Goal: Transaction & Acquisition: Purchase product/service

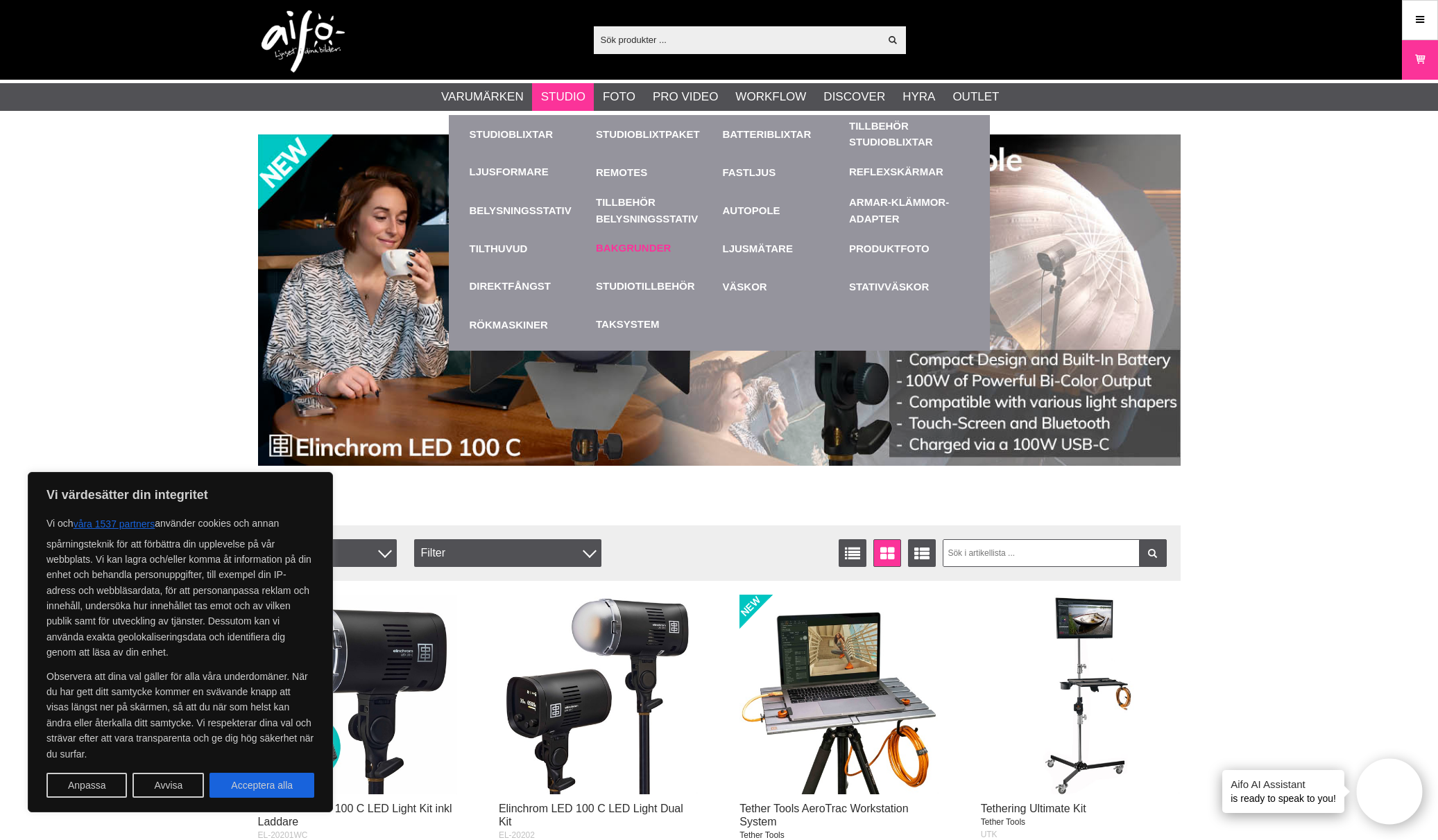
click at [660, 237] on div "Bakgrunder" at bounding box center [656, 247] width 120 height 38
click at [659, 244] on link "Bakgrunder" at bounding box center [632, 248] width 74 height 15
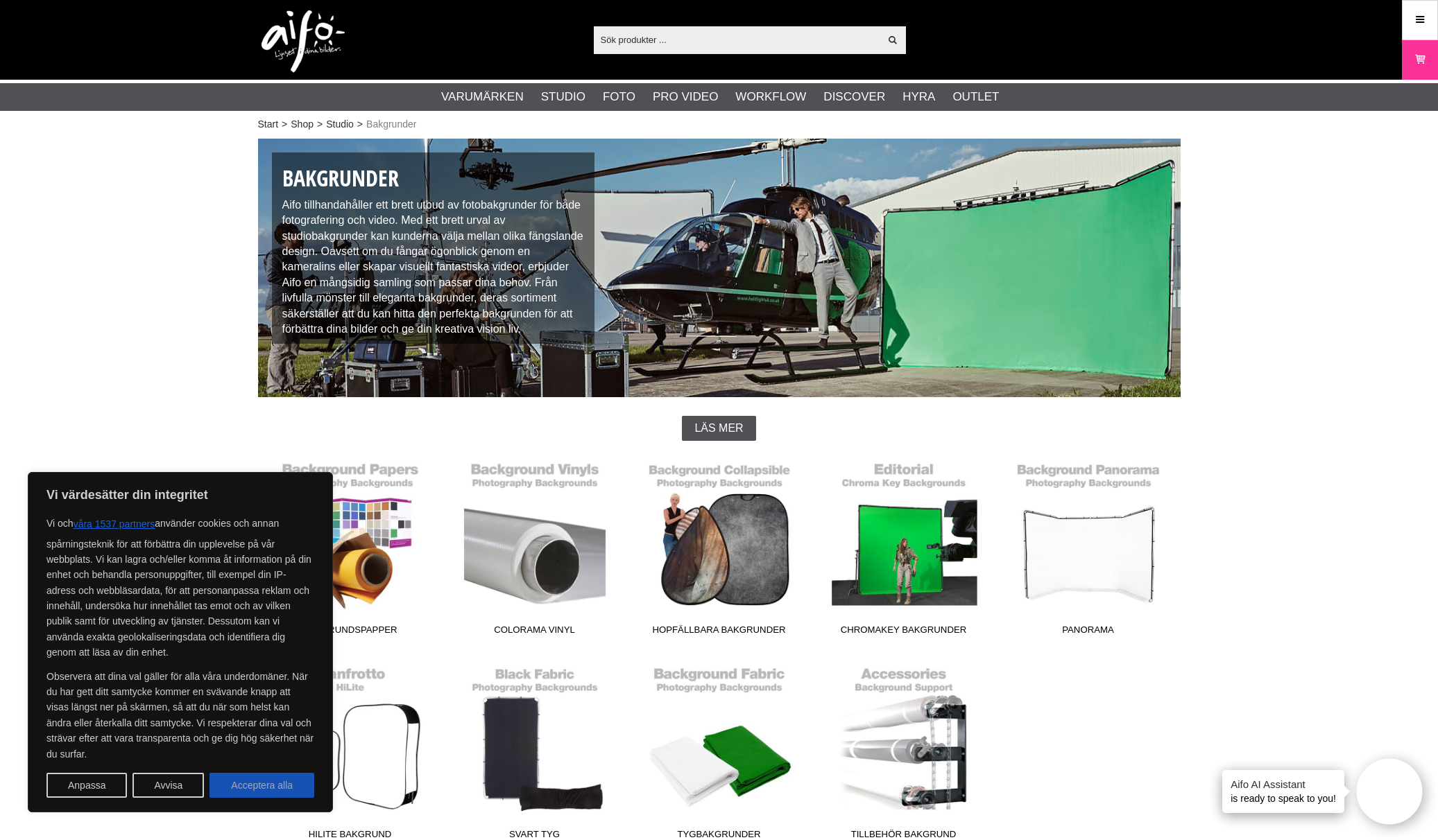
click at [266, 779] on button "Acceptera alla" at bounding box center [262, 786] width 104 height 25
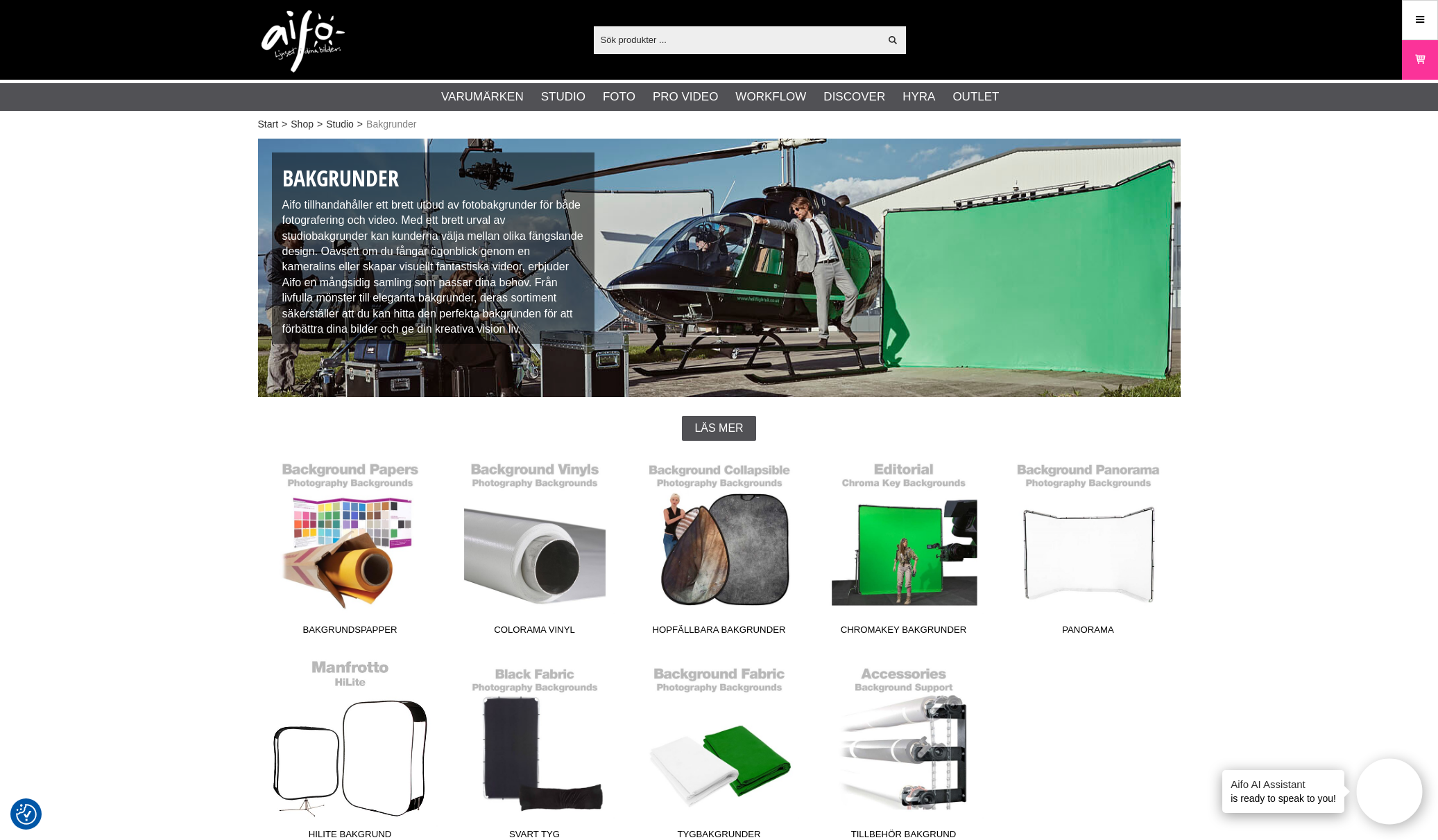
checkbox input "true"
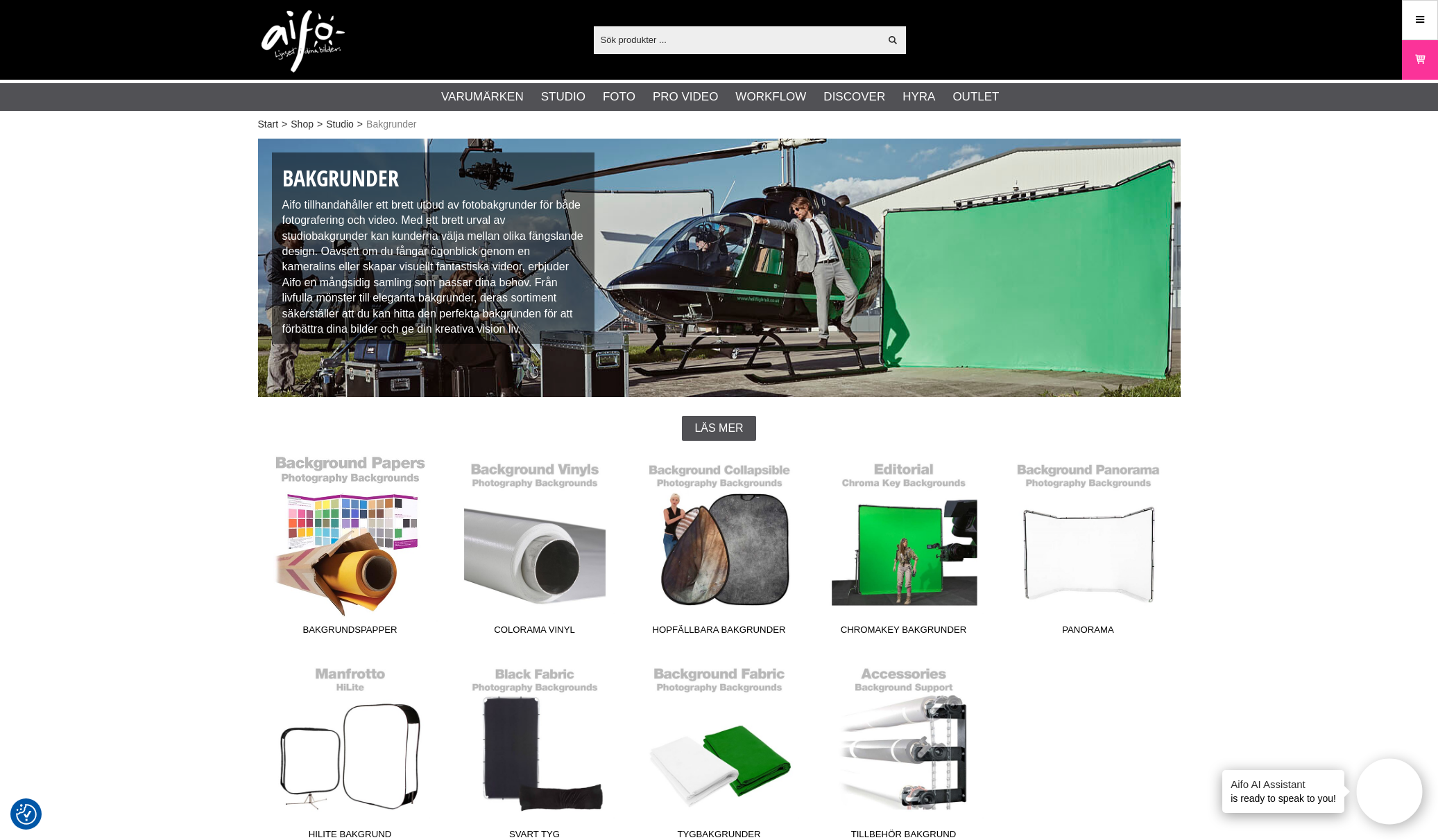
click at [390, 513] on link "Bakgrundspapper" at bounding box center [350, 548] width 185 height 188
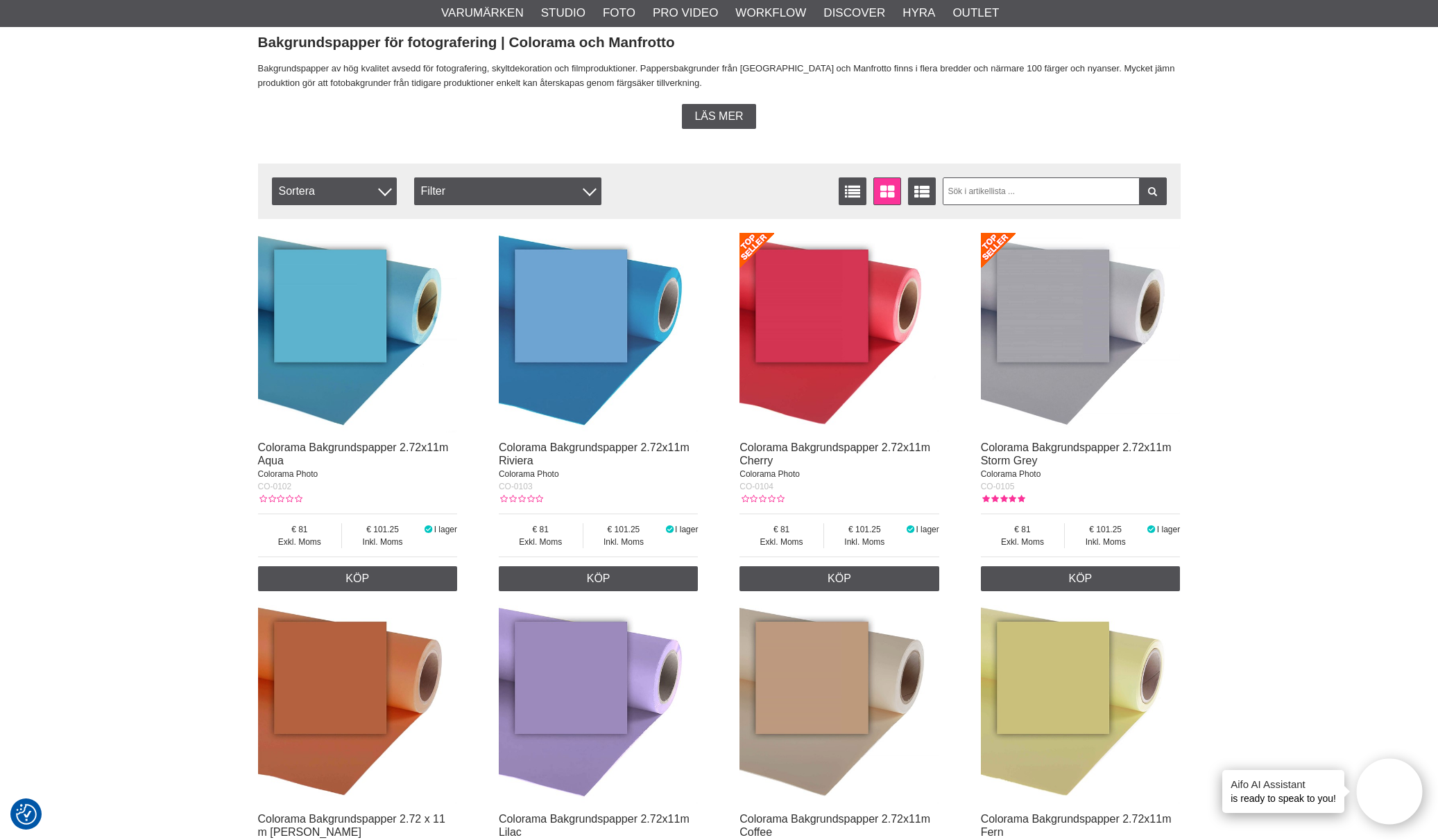
scroll to position [246, 0]
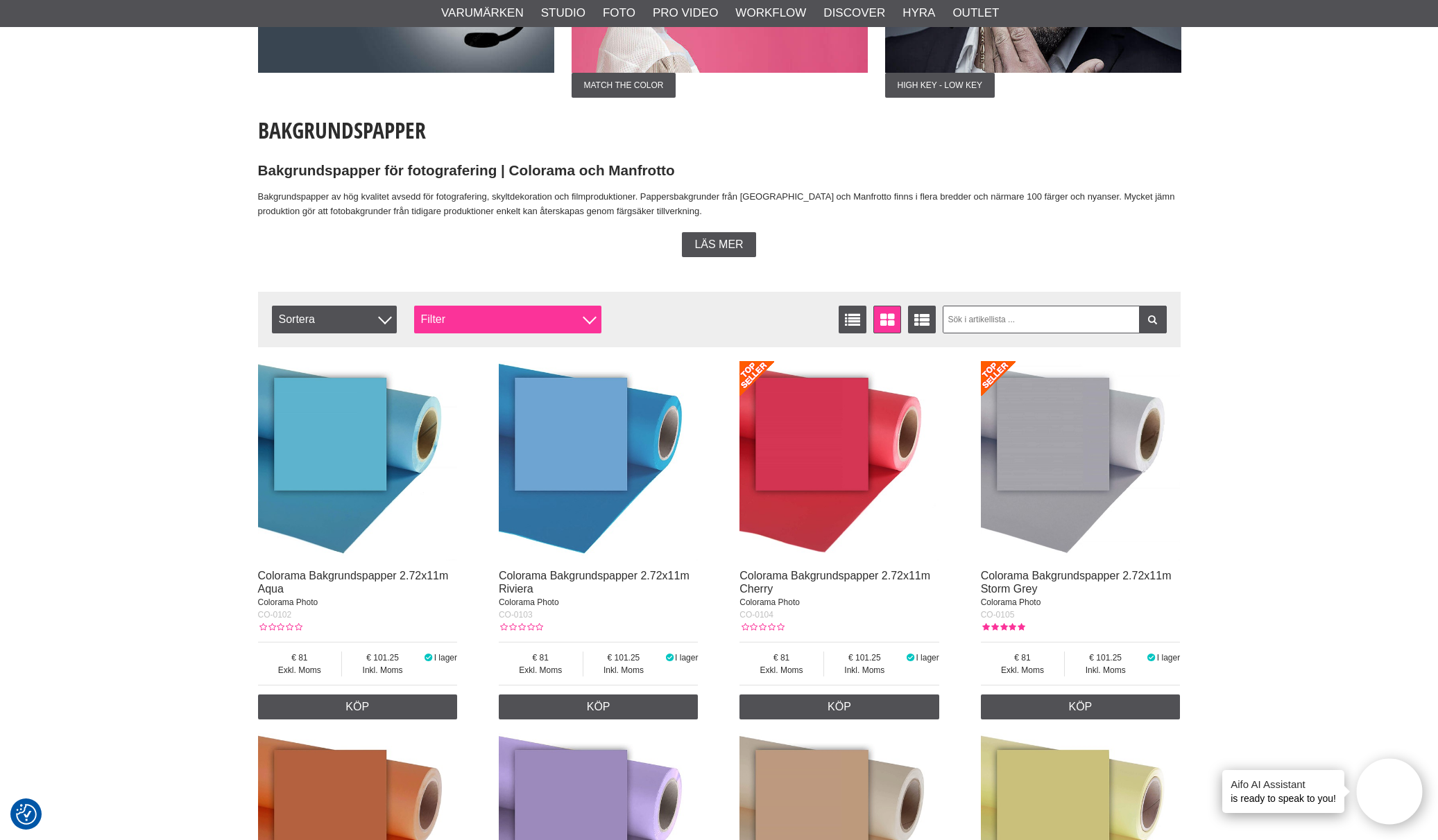
click at [555, 312] on div "Filter" at bounding box center [508, 319] width 188 height 28
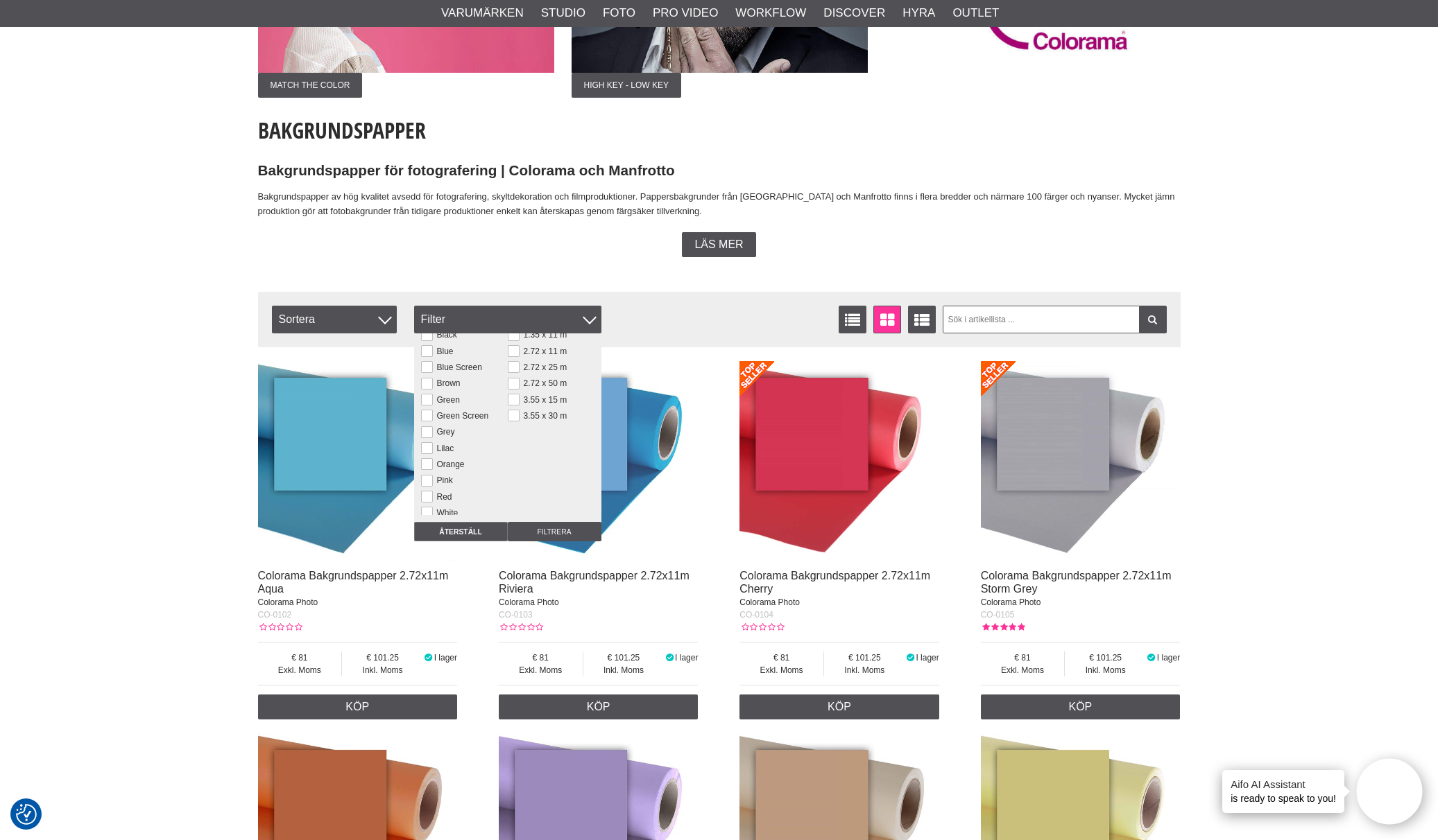
scroll to position [395, 0]
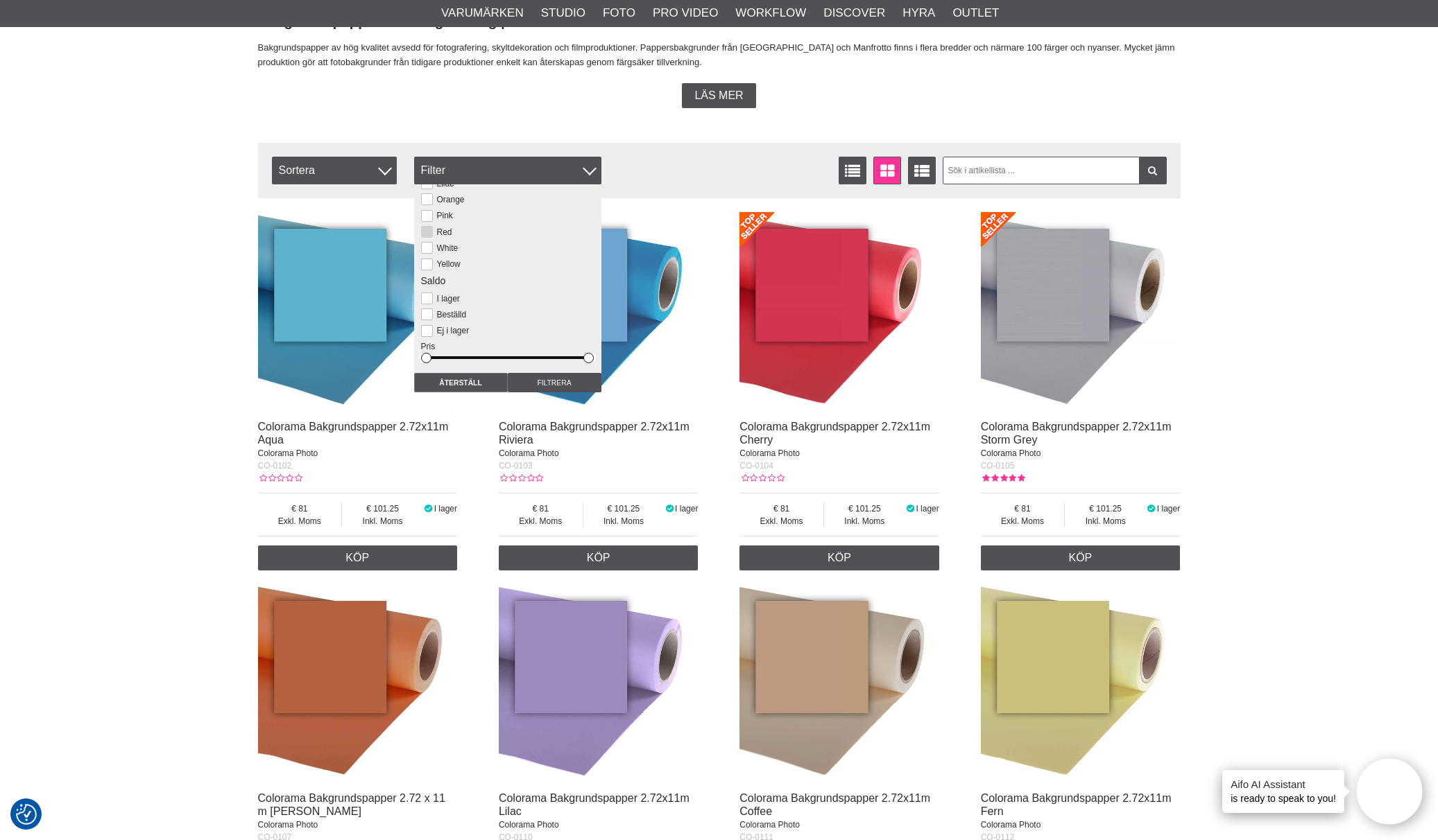
click at [440, 227] on label "Red" at bounding box center [443, 232] width 19 height 10
click at [0, 0] on input "Red" at bounding box center [0, 0] width 0 height 0
click at [543, 384] on input "Filtrera" at bounding box center [554, 383] width 94 height 19
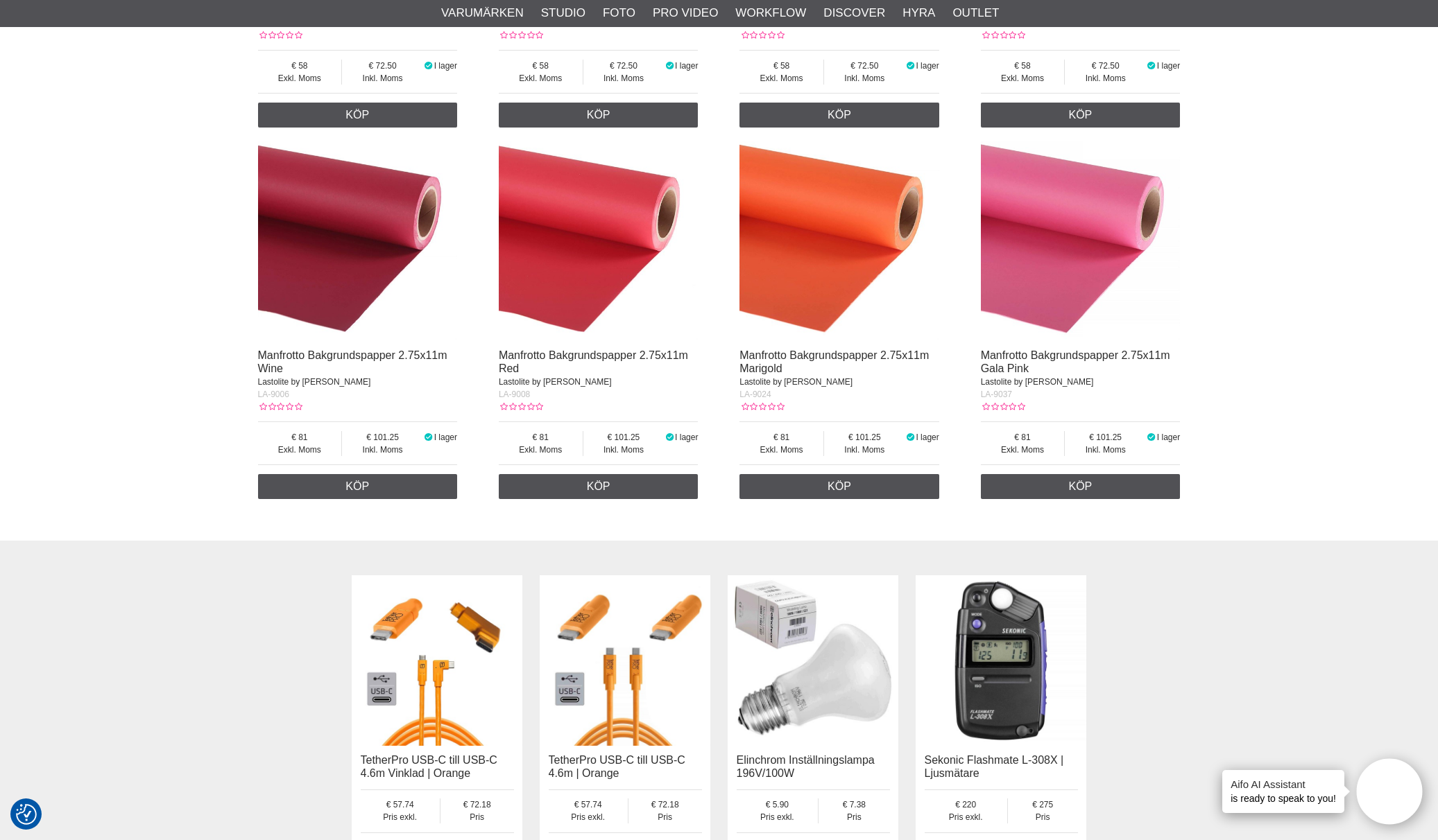
scroll to position [1804, 0]
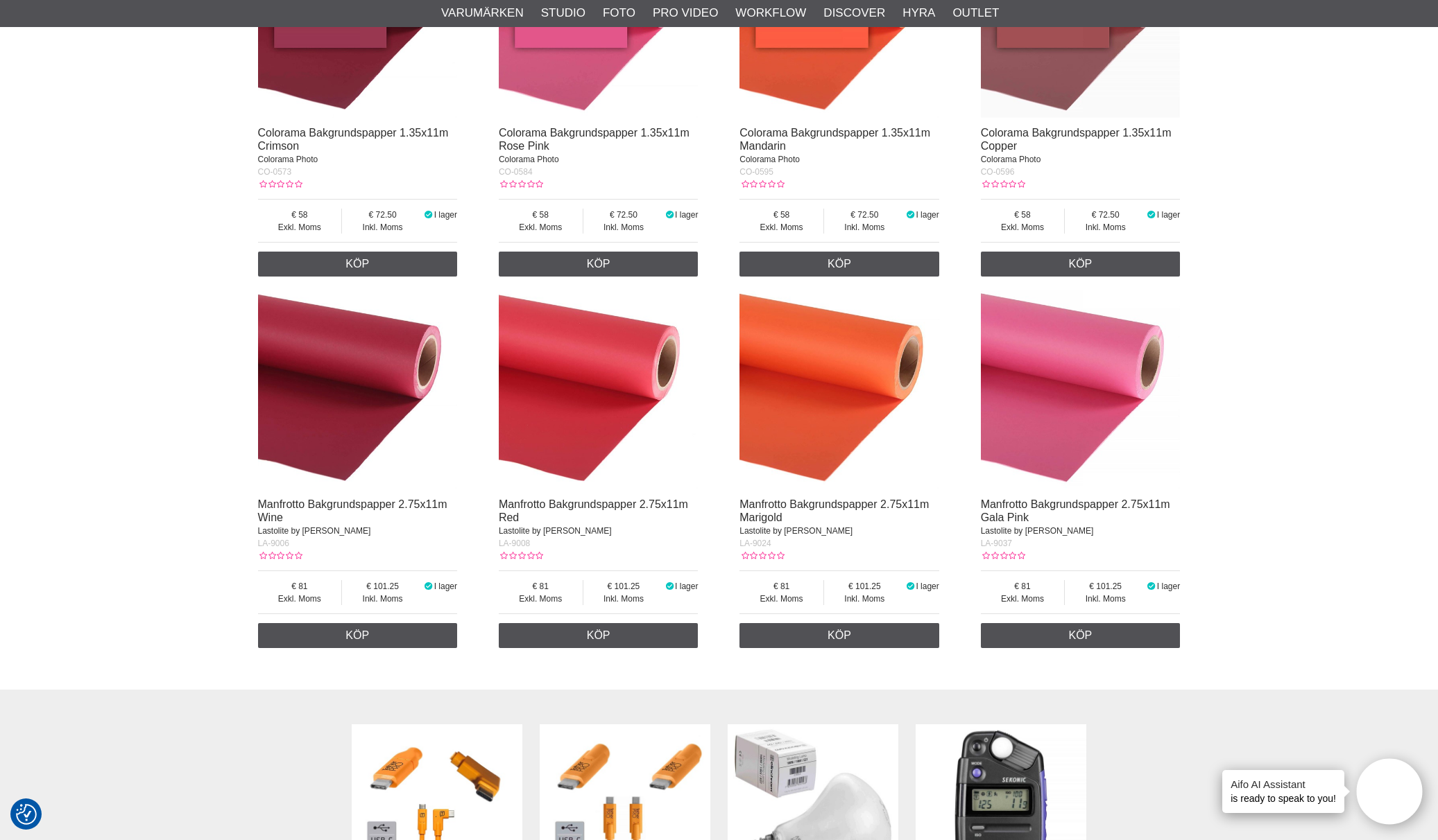
click at [1120, 158] on div "Colorama Photo" at bounding box center [1080, 159] width 200 height 13
click at [1107, 137] on div "Colorama Bakgrundspapper 1.35x11m Copper Colorama Photo" at bounding box center [1080, 146] width 200 height 39
click at [1109, 127] on link "Colorama Bakgrundspapper 1.35x11m Copper" at bounding box center [1075, 139] width 191 height 25
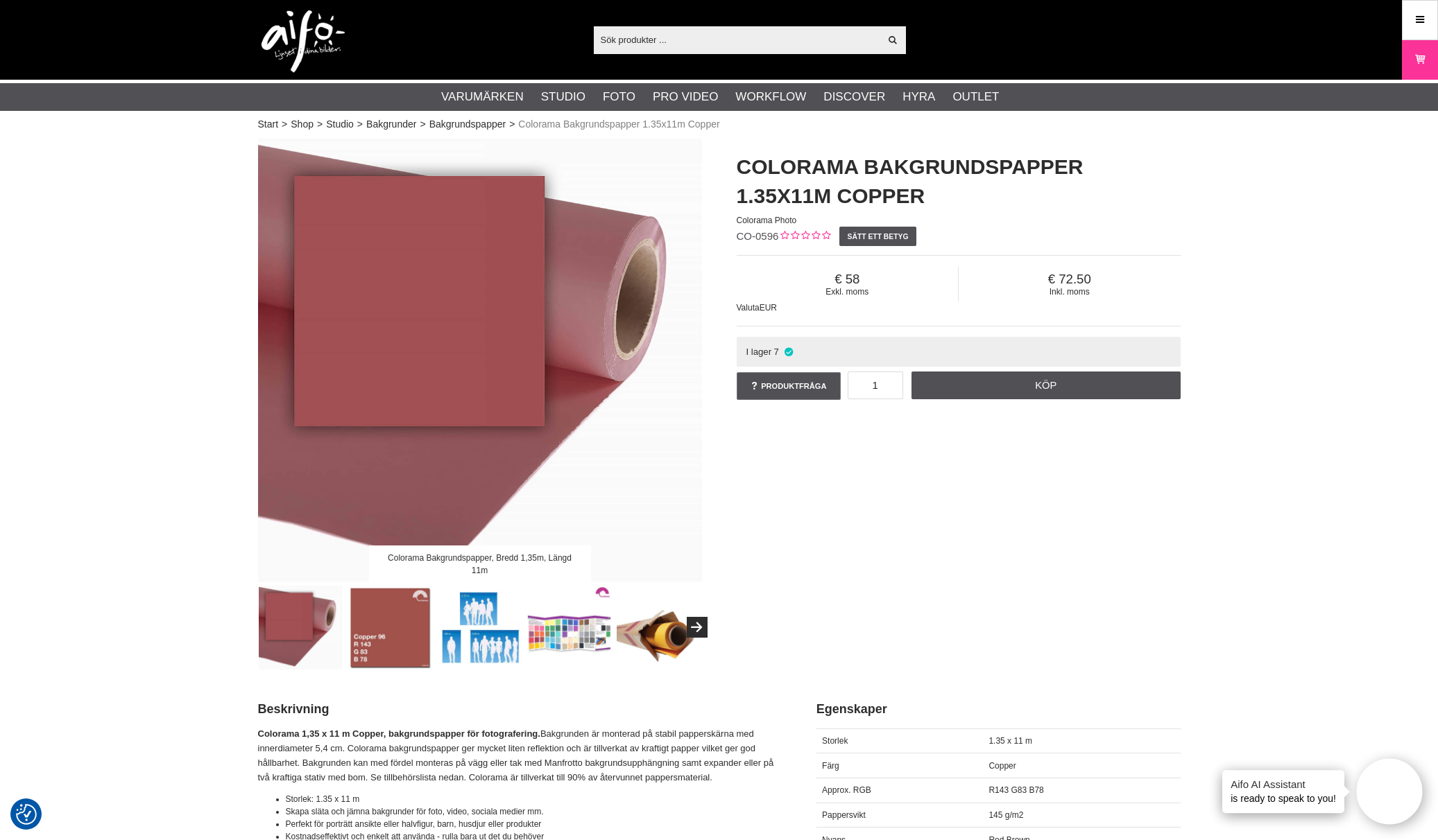
click at [401, 642] on img at bounding box center [390, 627] width 84 height 84
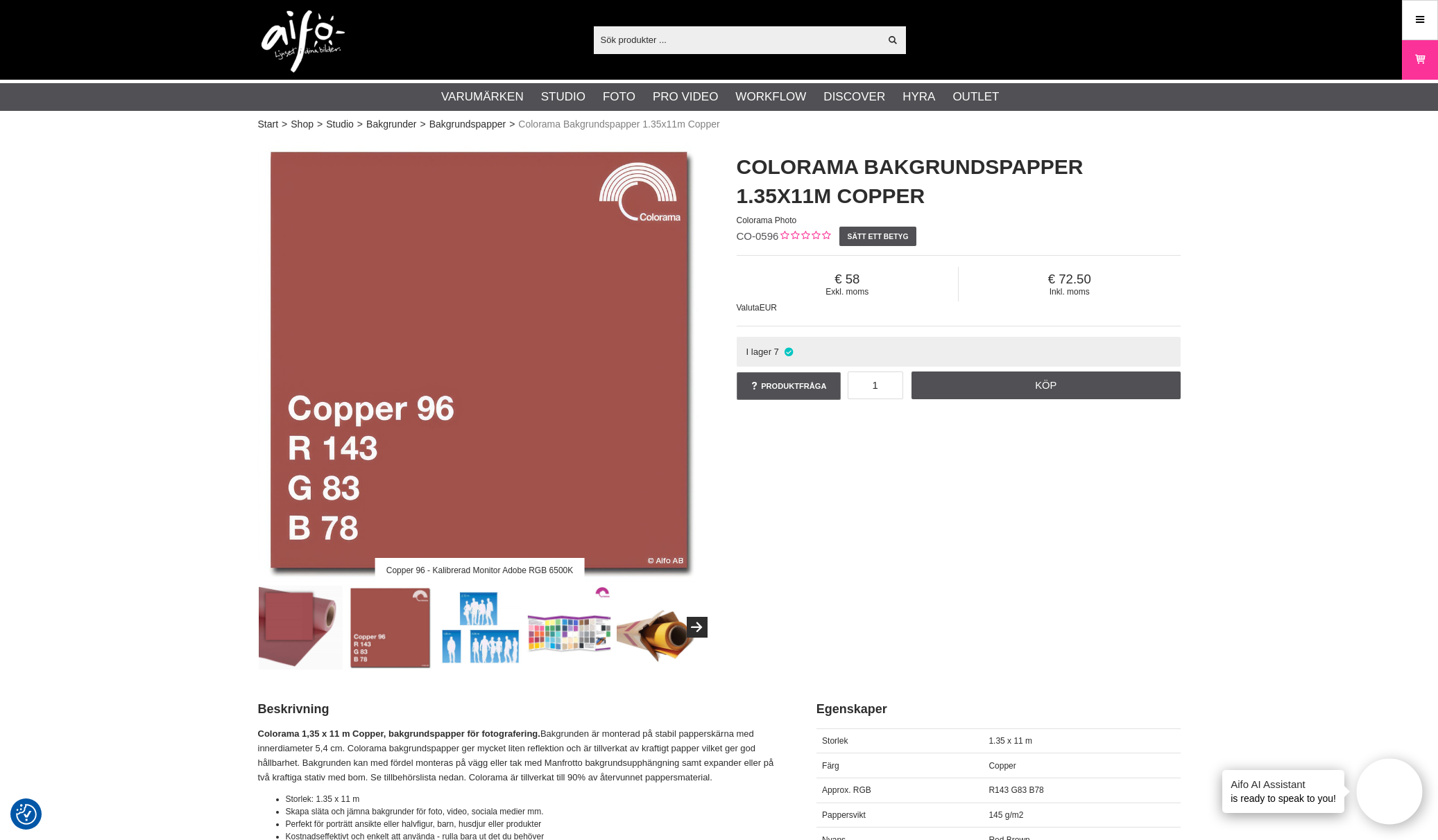
click at [294, 624] on img at bounding box center [301, 627] width 84 height 84
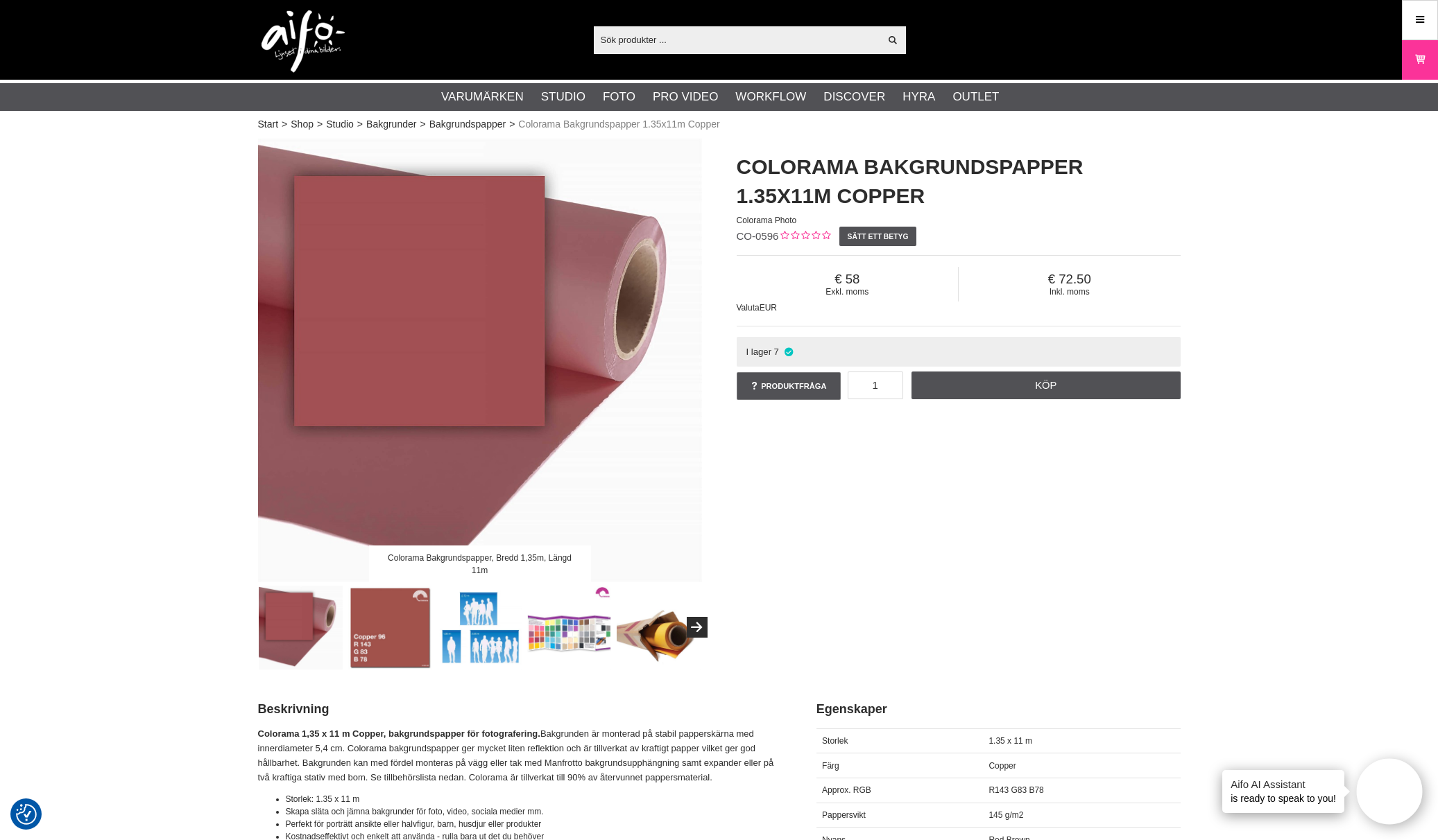
click at [389, 619] on img at bounding box center [390, 627] width 84 height 84
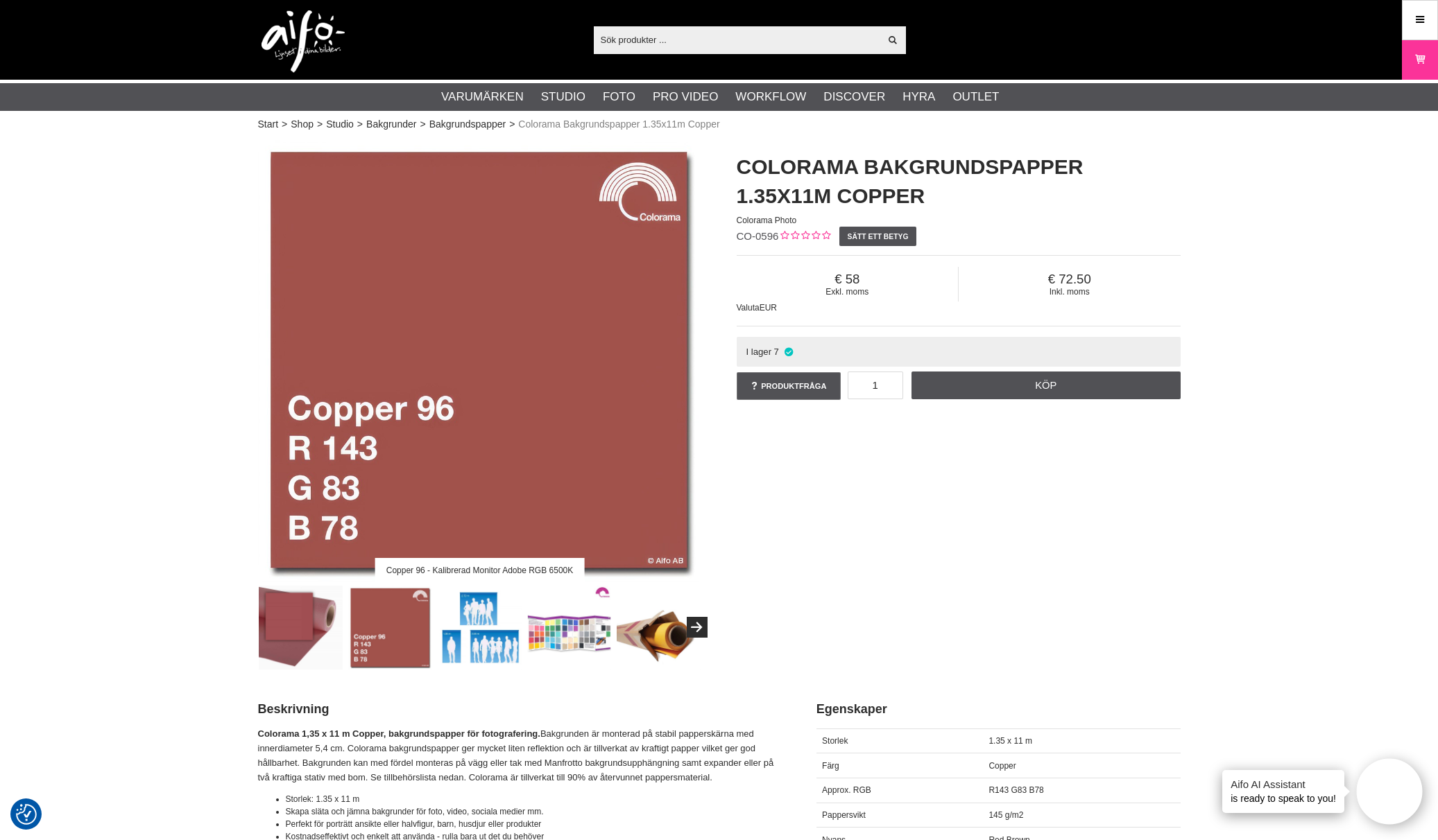
click at [307, 621] on img at bounding box center [301, 627] width 84 height 84
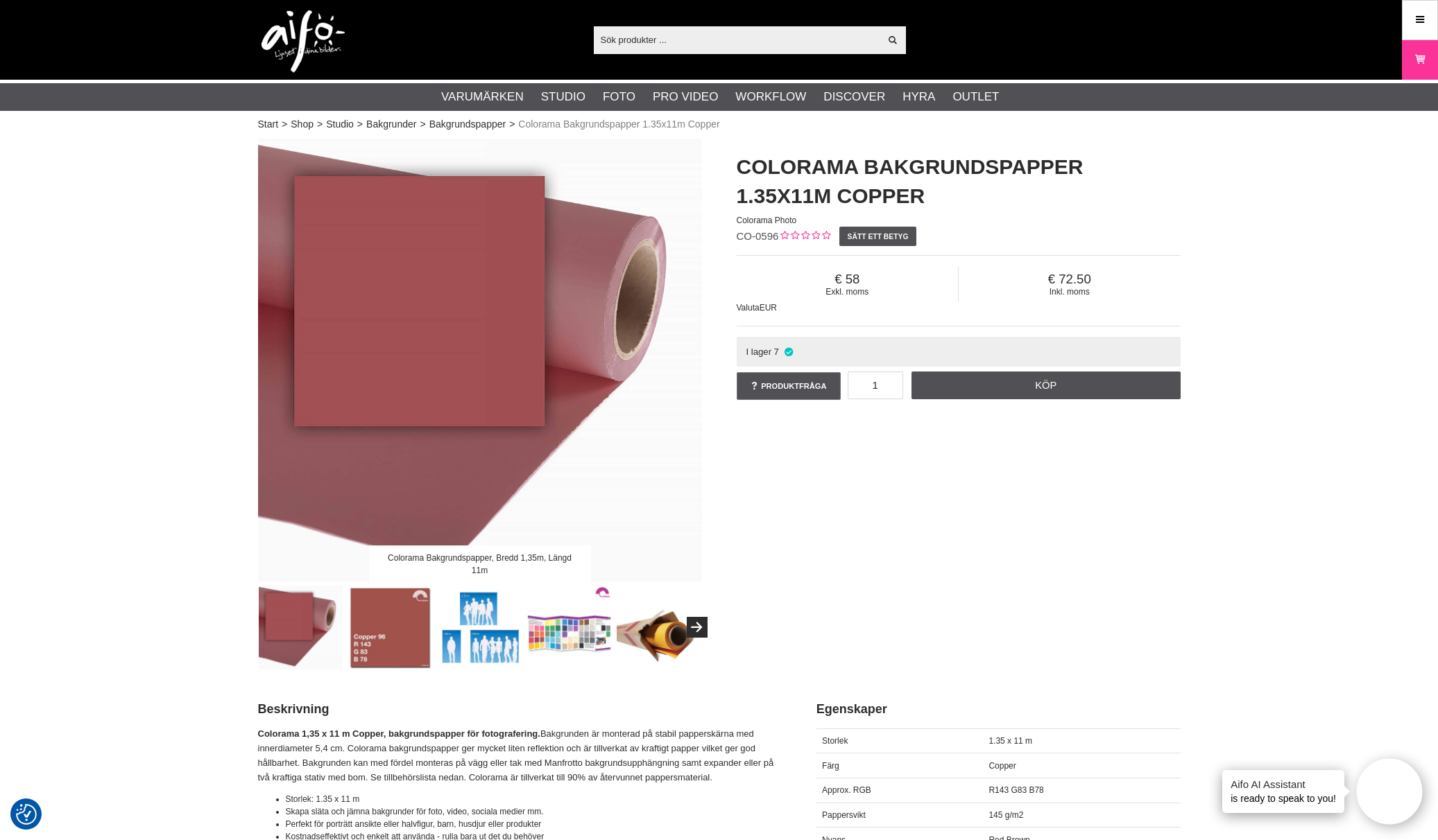
click at [349, 612] on img at bounding box center [390, 627] width 84 height 84
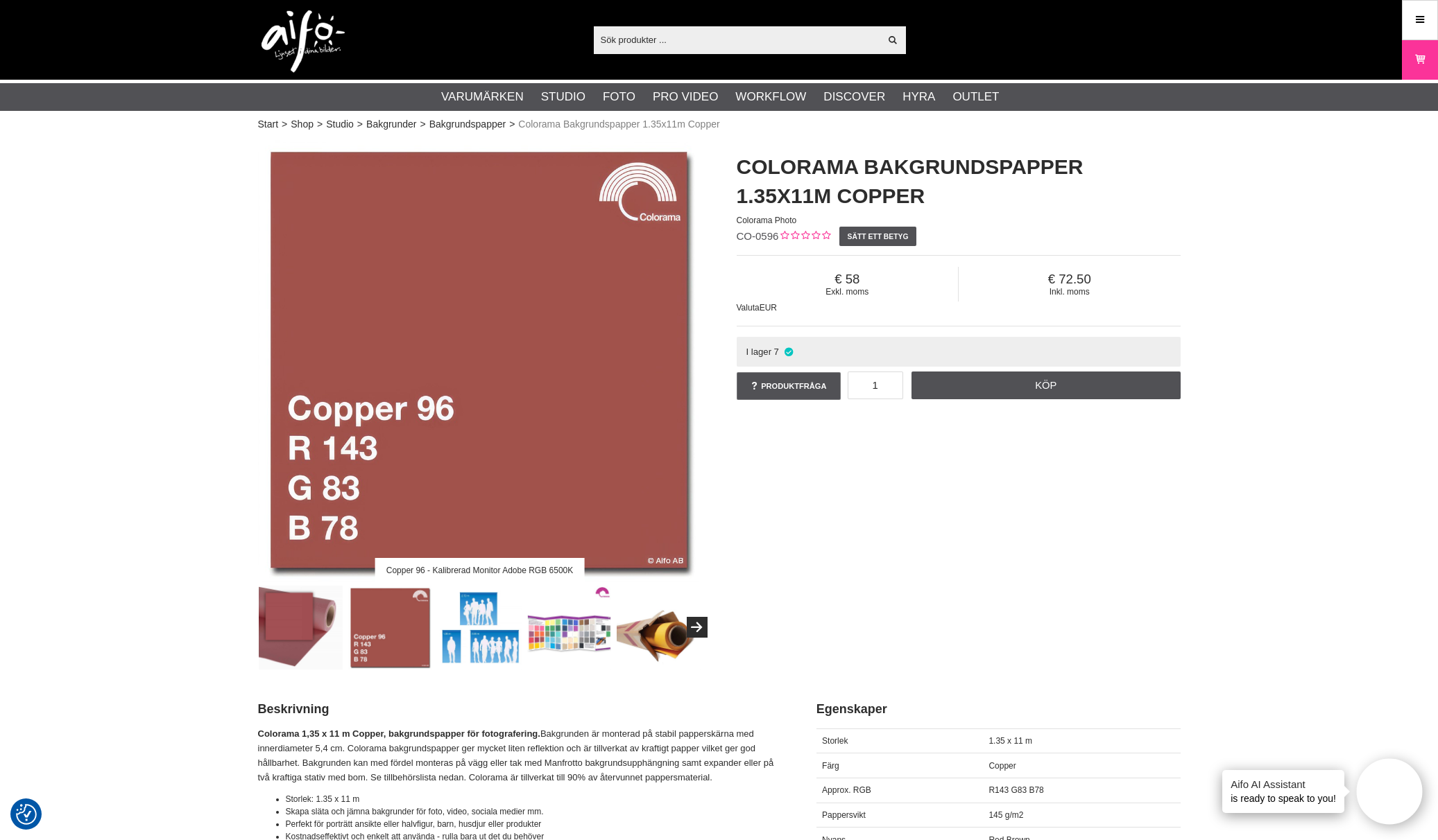
click at [289, 612] on img at bounding box center [301, 627] width 84 height 84
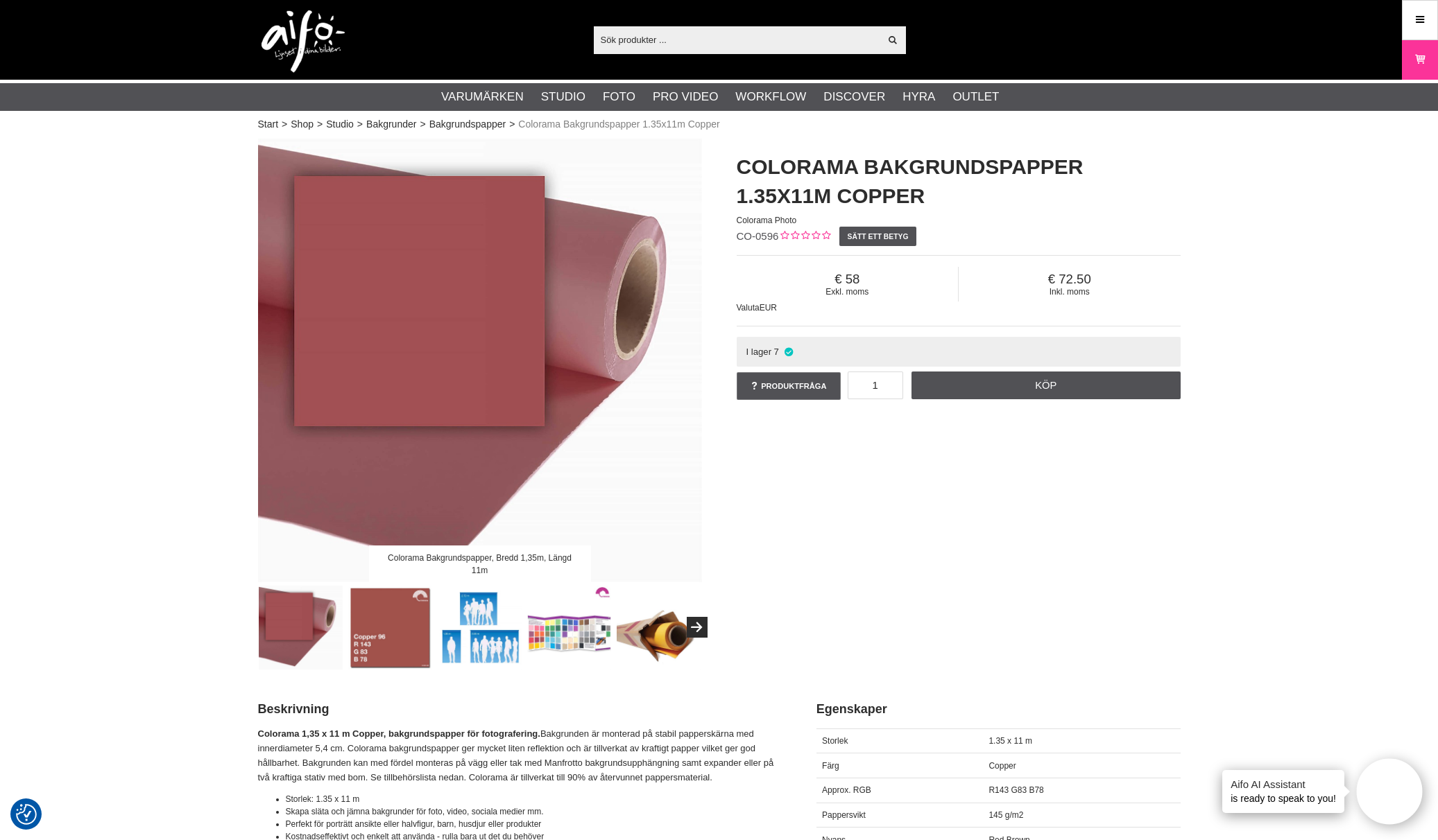
click at [363, 608] on img at bounding box center [390, 627] width 84 height 84
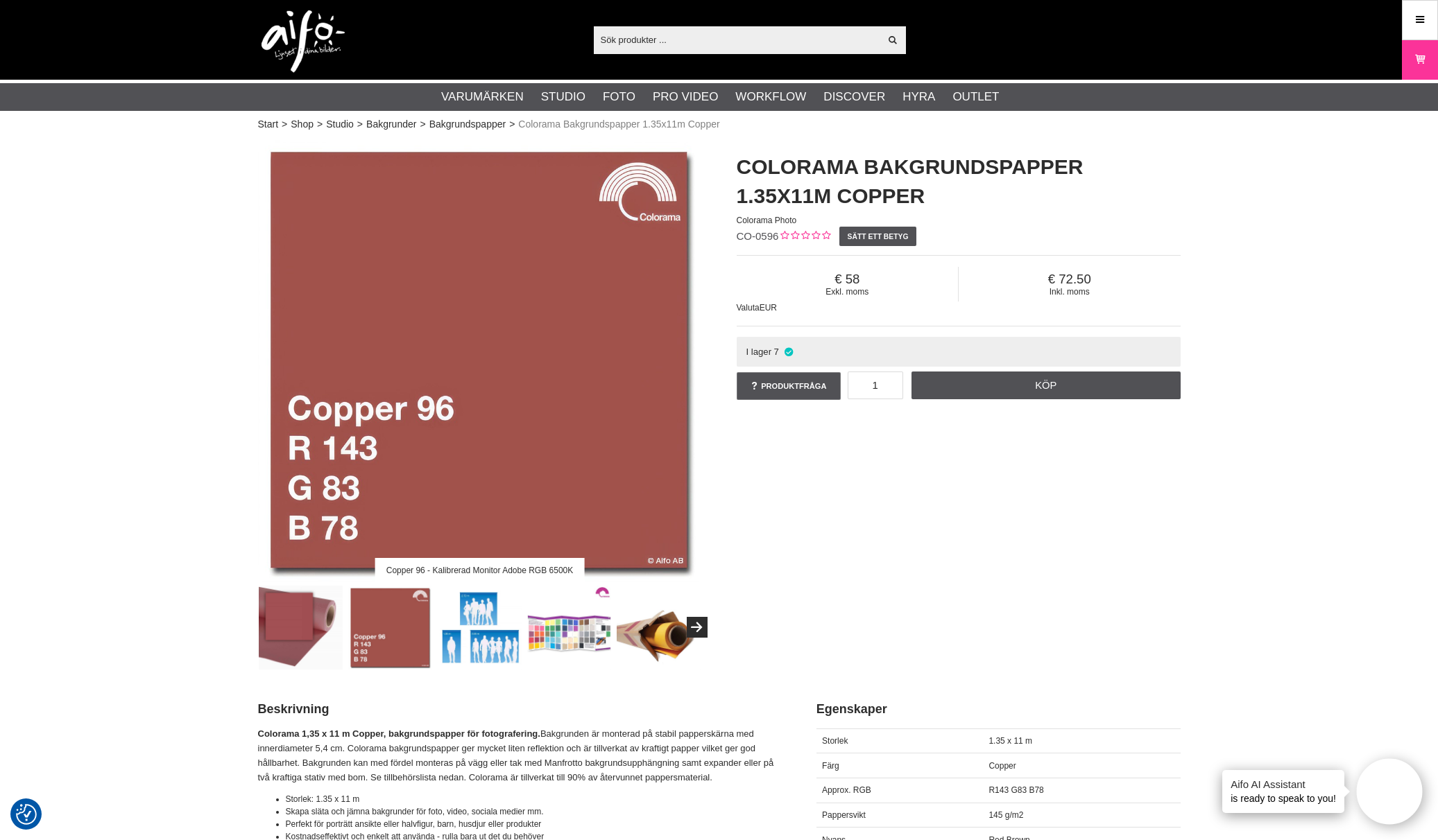
click at [285, 604] on img at bounding box center [301, 627] width 84 height 84
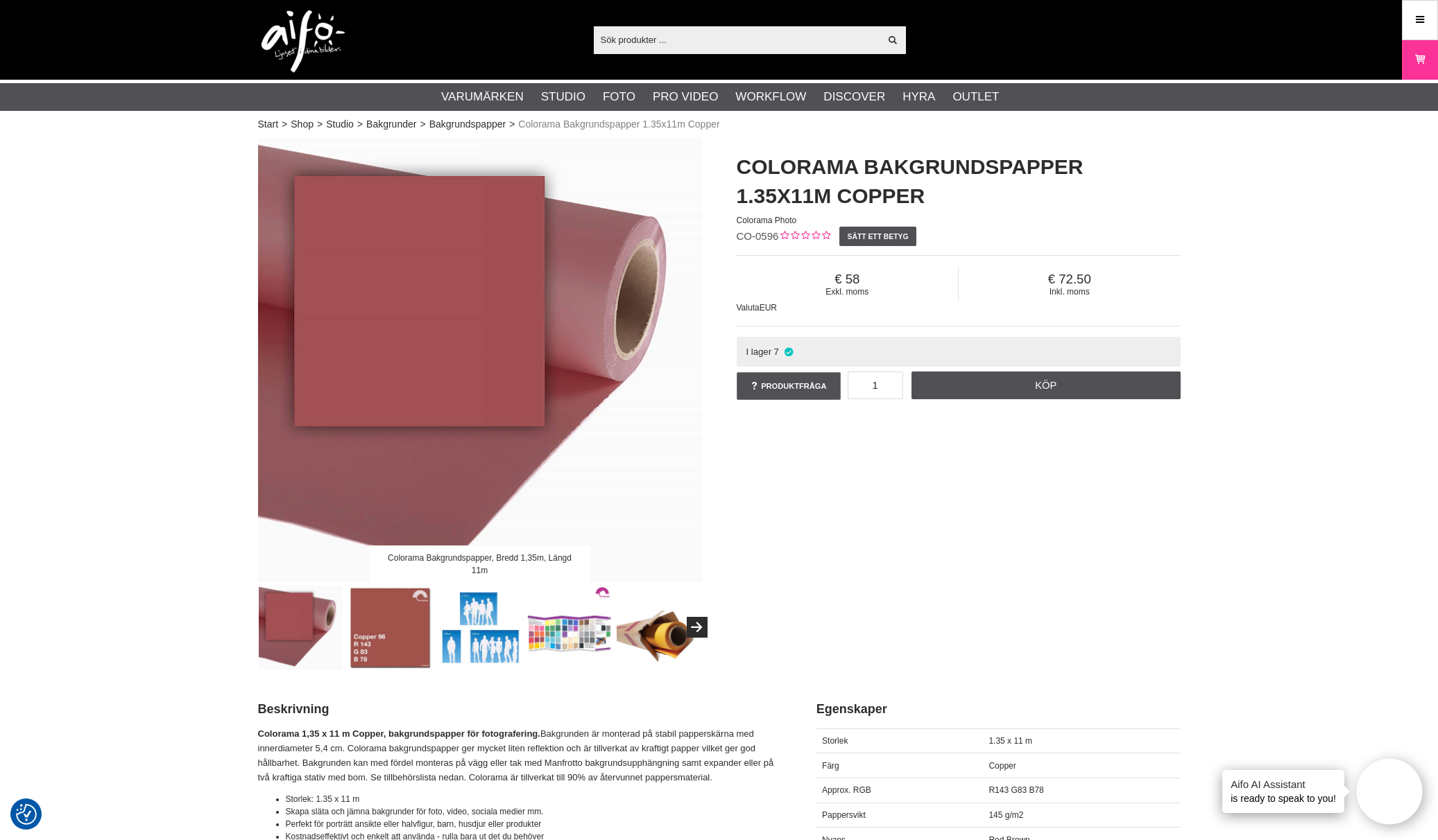
click at [378, 598] on img at bounding box center [390, 627] width 84 height 84
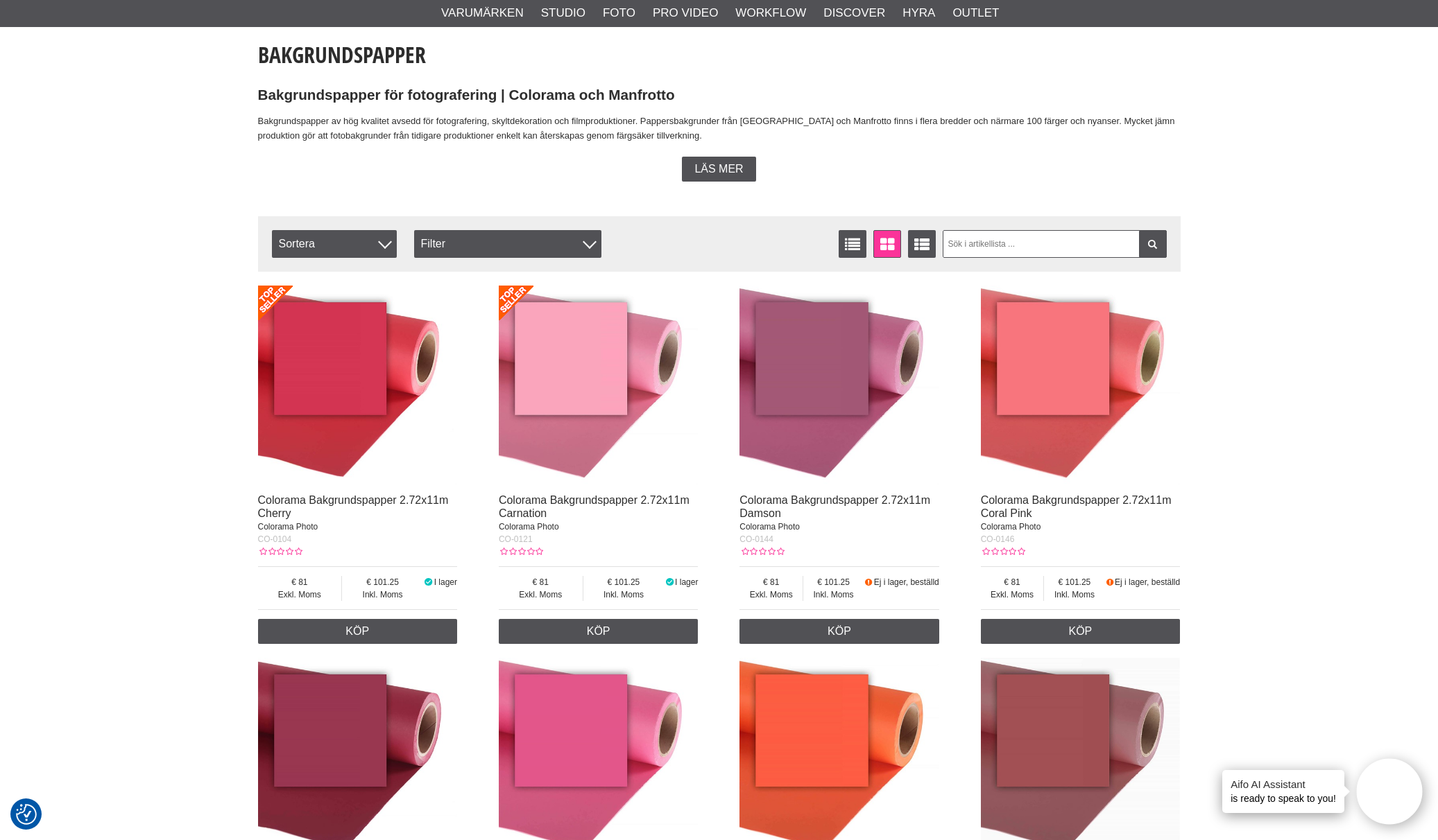
scroll to position [451, 0]
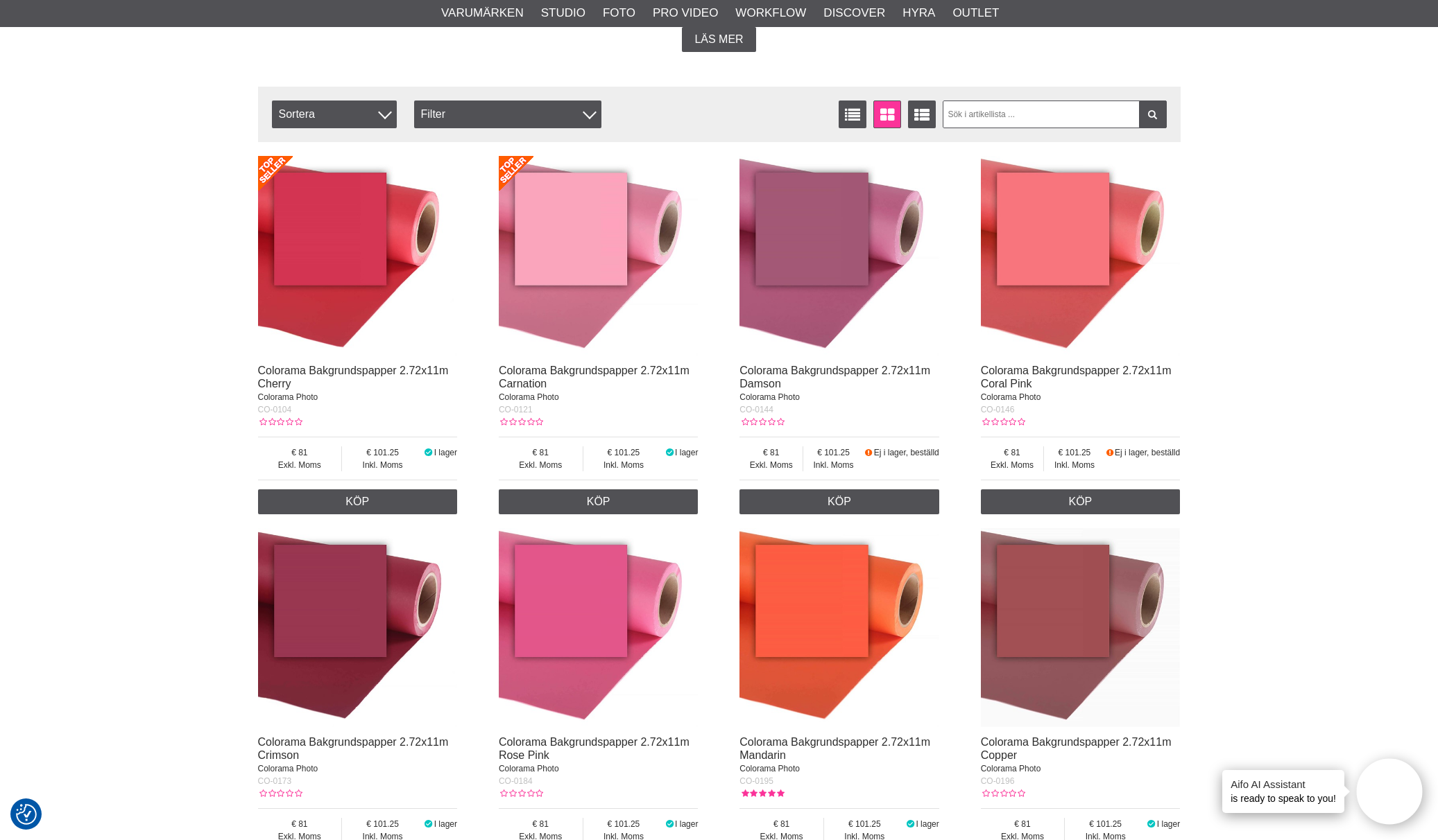
click at [1059, 556] on img at bounding box center [1080, 627] width 200 height 200
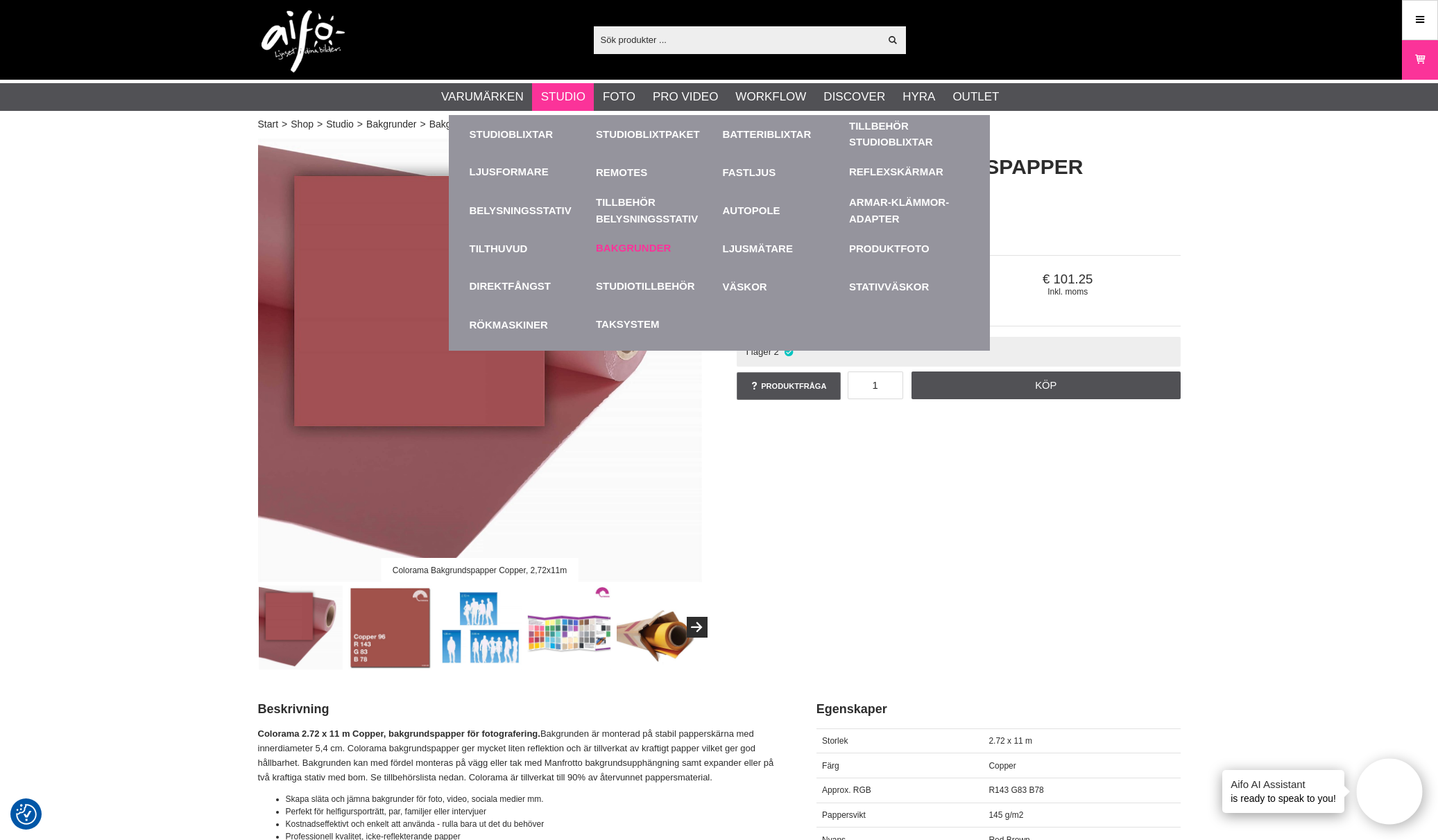
click at [641, 248] on link "Bakgrunder" at bounding box center [632, 248] width 74 height 15
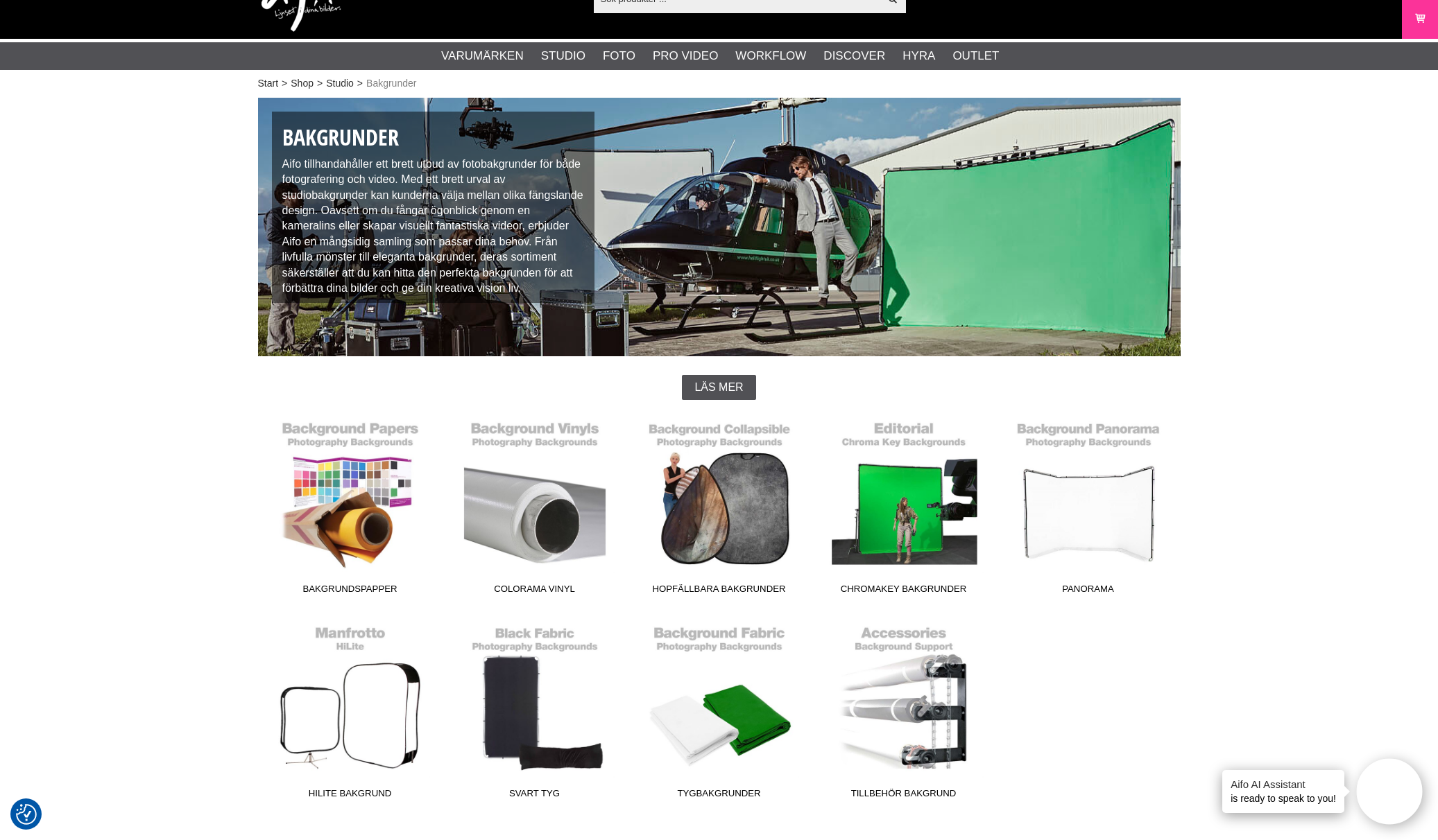
scroll to position [43, 0]
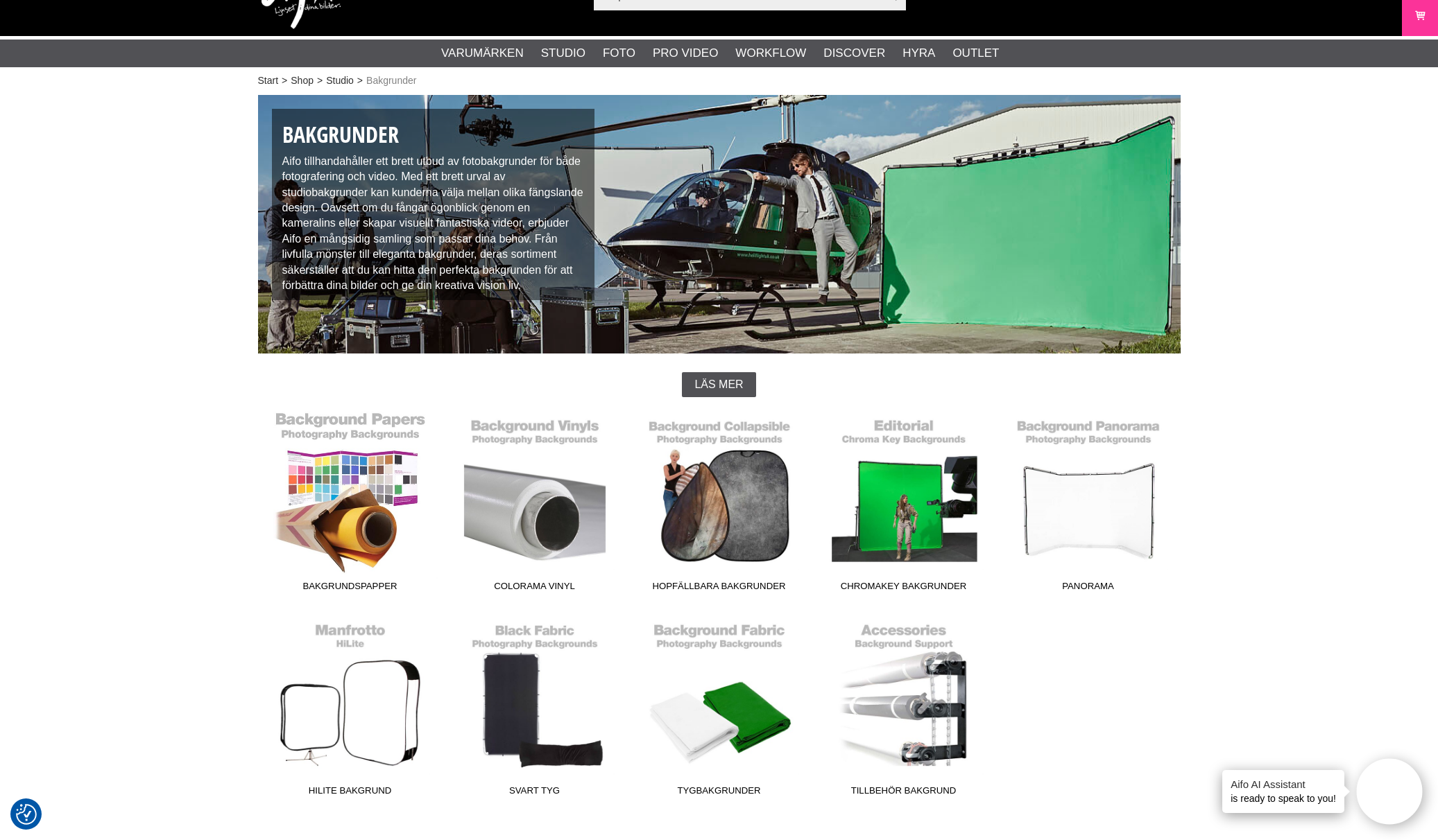
click at [340, 496] on link "Bakgrundspapper" at bounding box center [350, 505] width 185 height 188
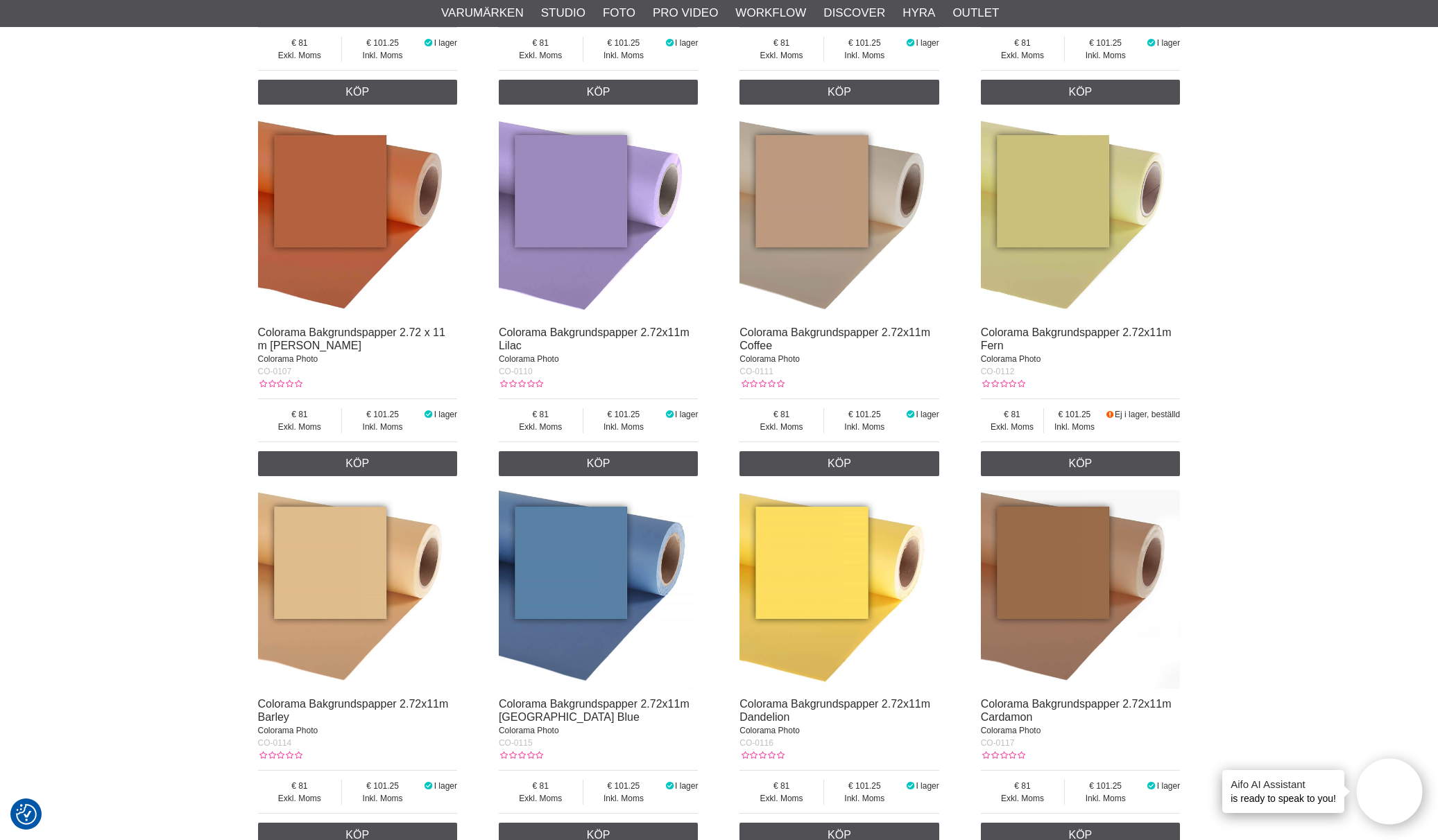
scroll to position [354, 0]
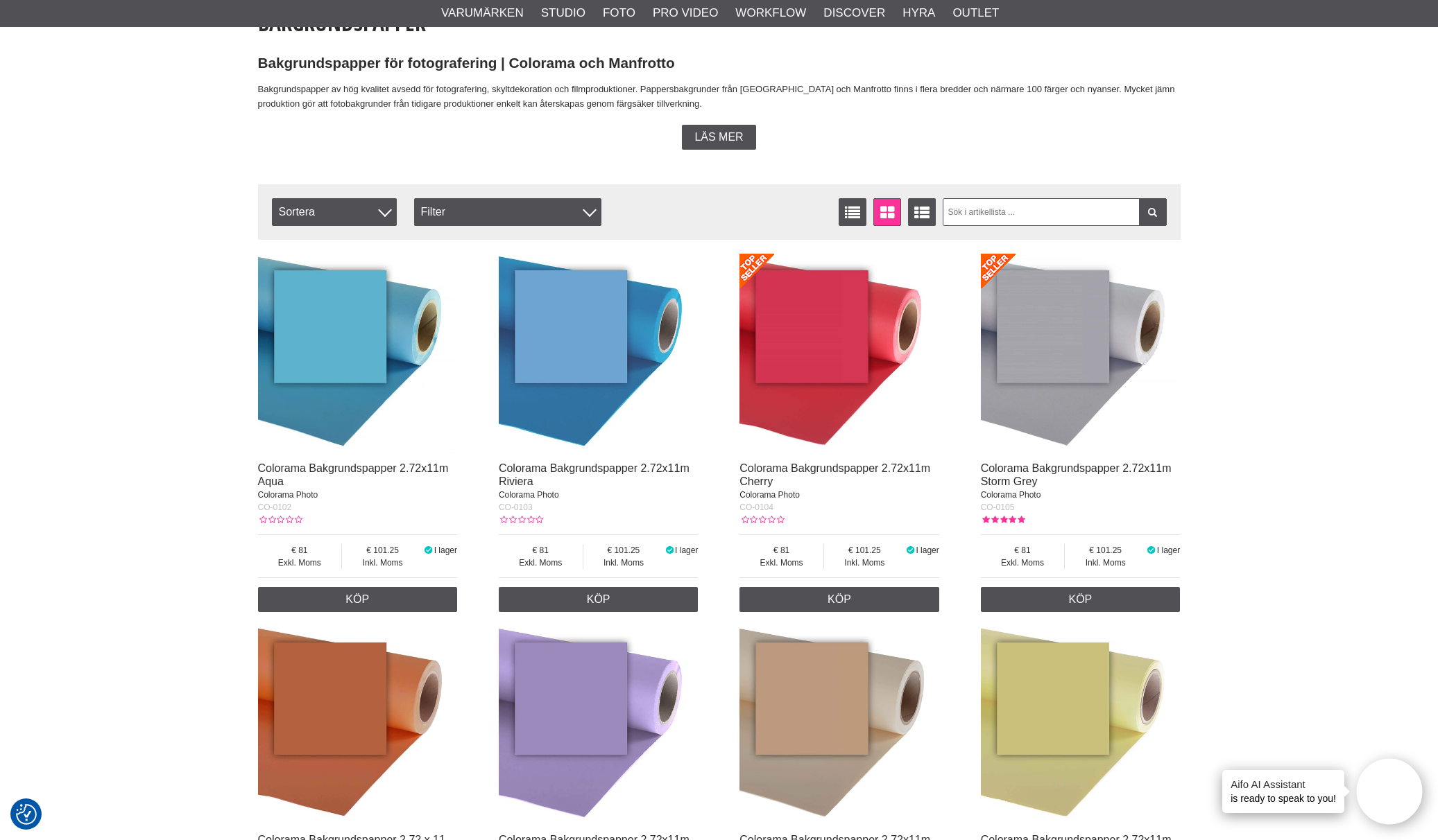
click at [1250, 1] on ul "Varumärken Elinchrom Studioblixtar Kompaktblixtar D-Lite ELC ELC Pro HD Köpguid…" at bounding box center [719, 13] width 1460 height 28
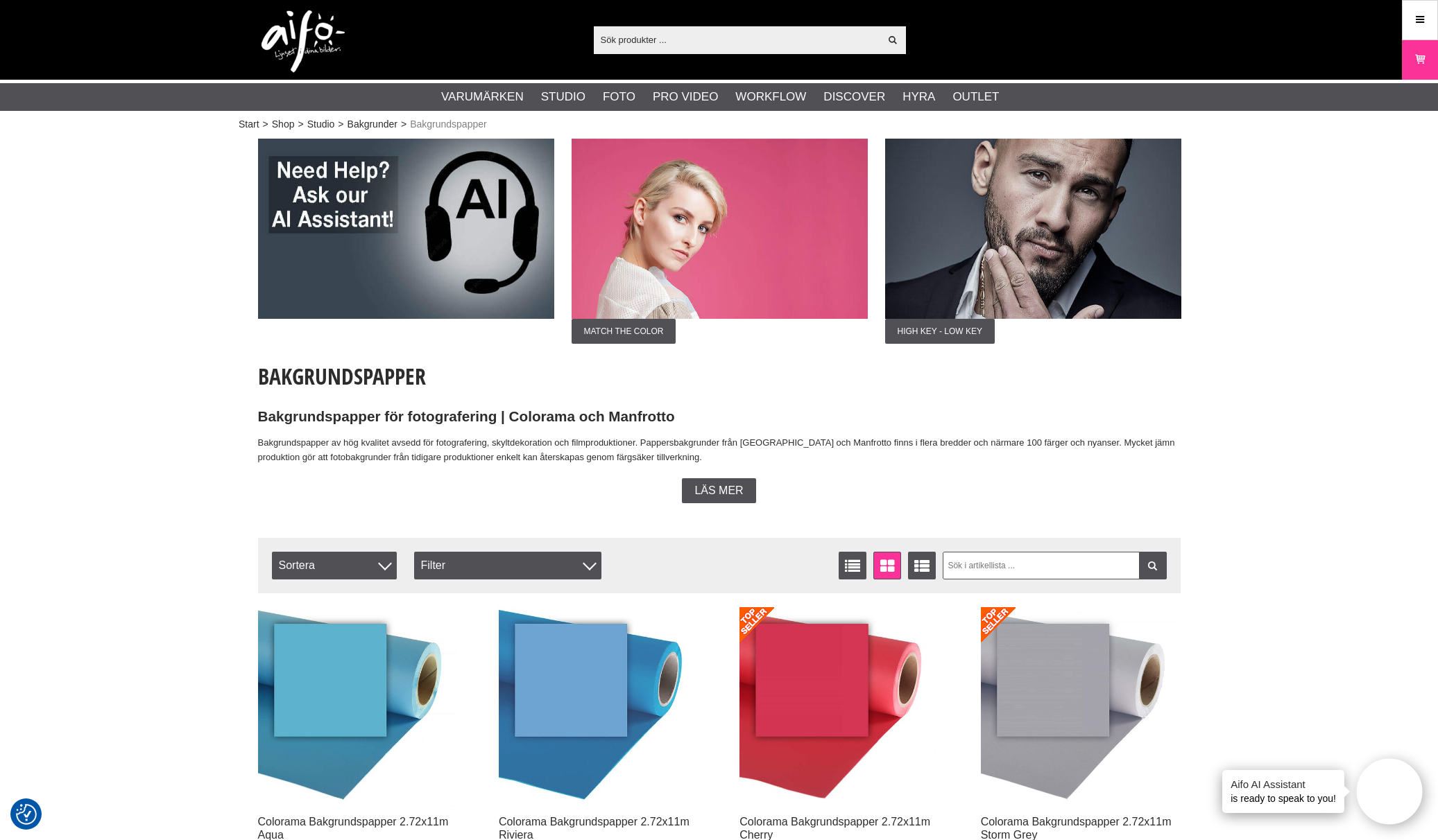
click at [677, 31] on input "text" at bounding box center [737, 40] width 286 height 21
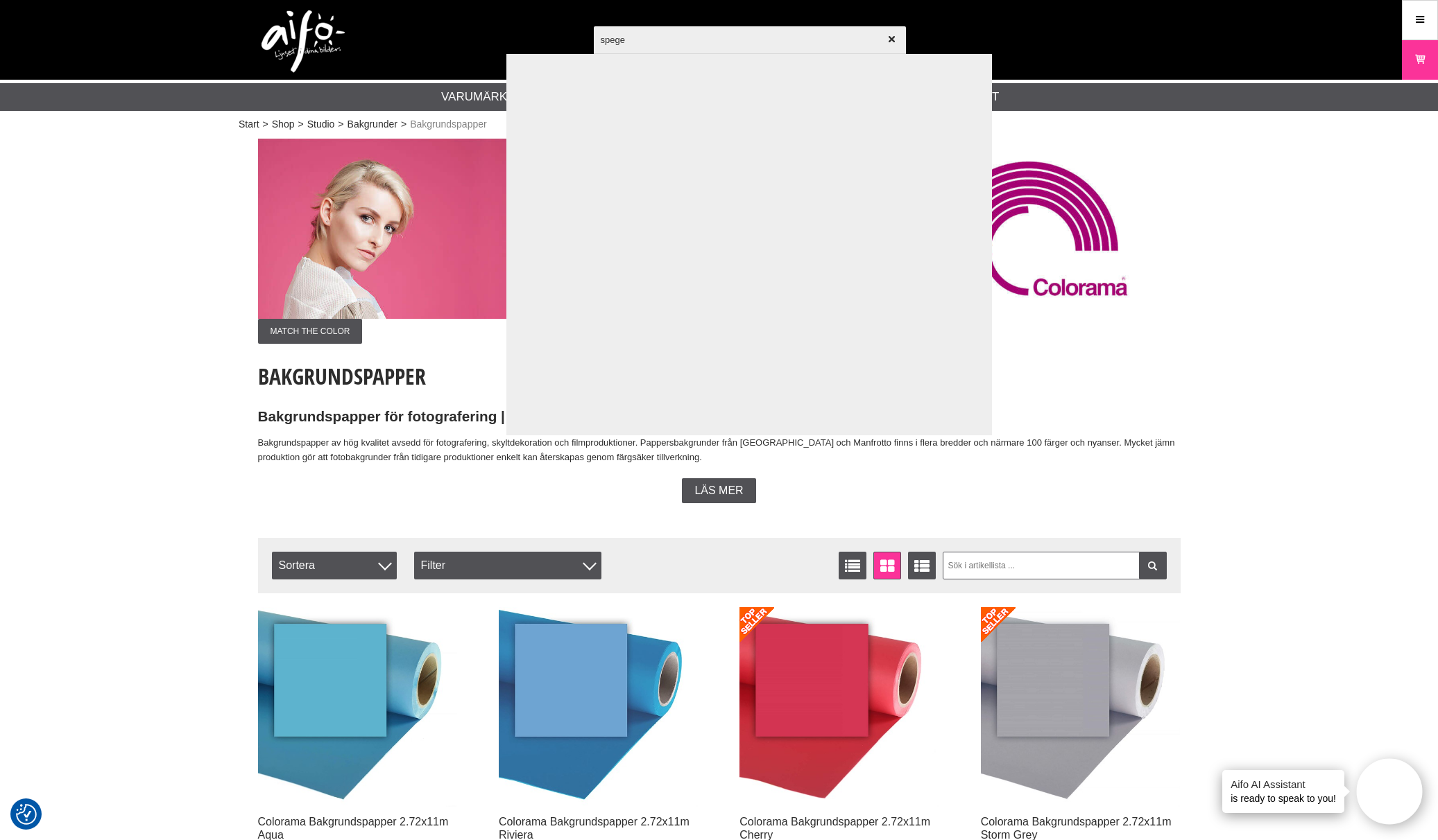
type input "spegel"
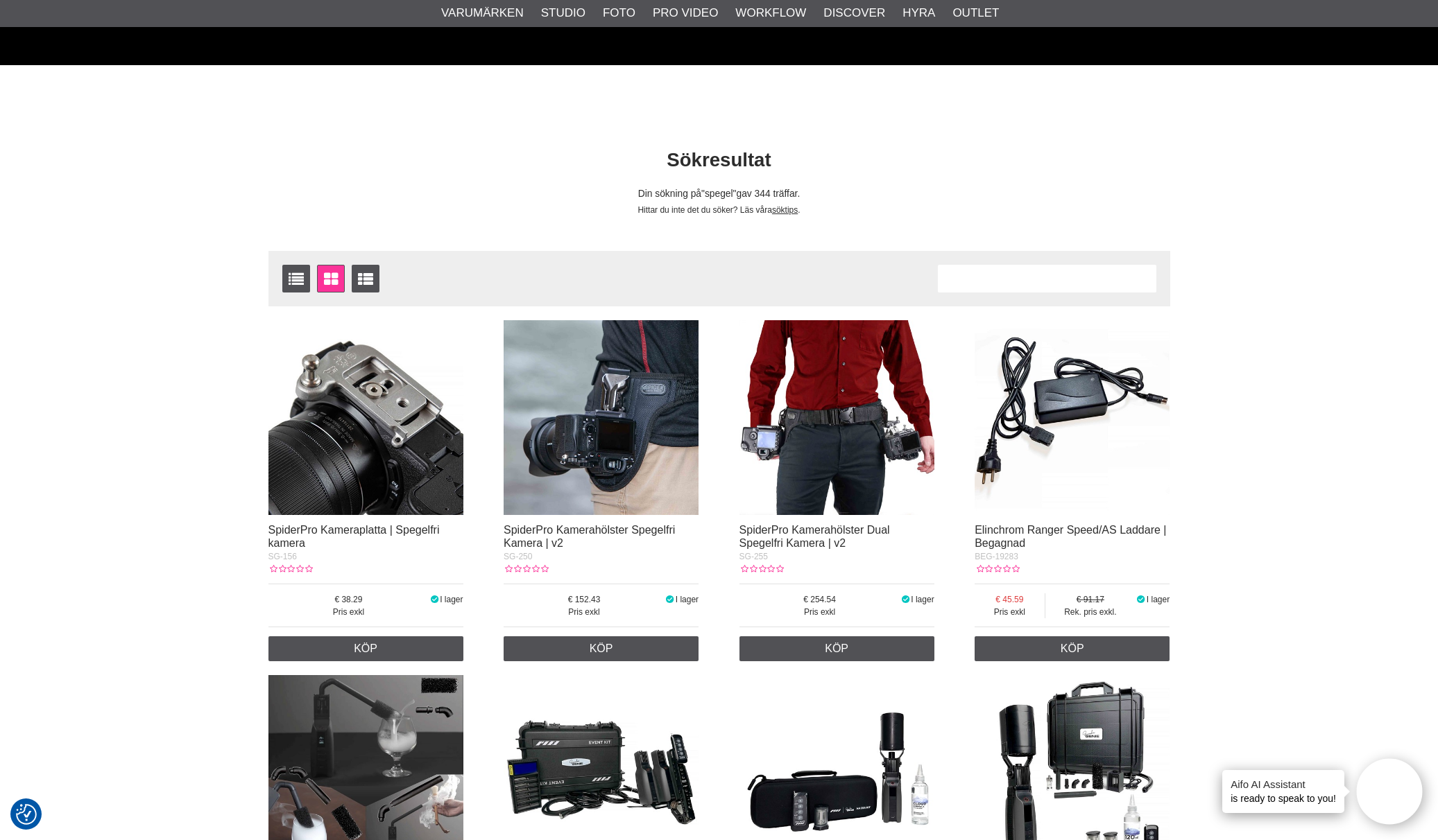
scroll to position [122, 0]
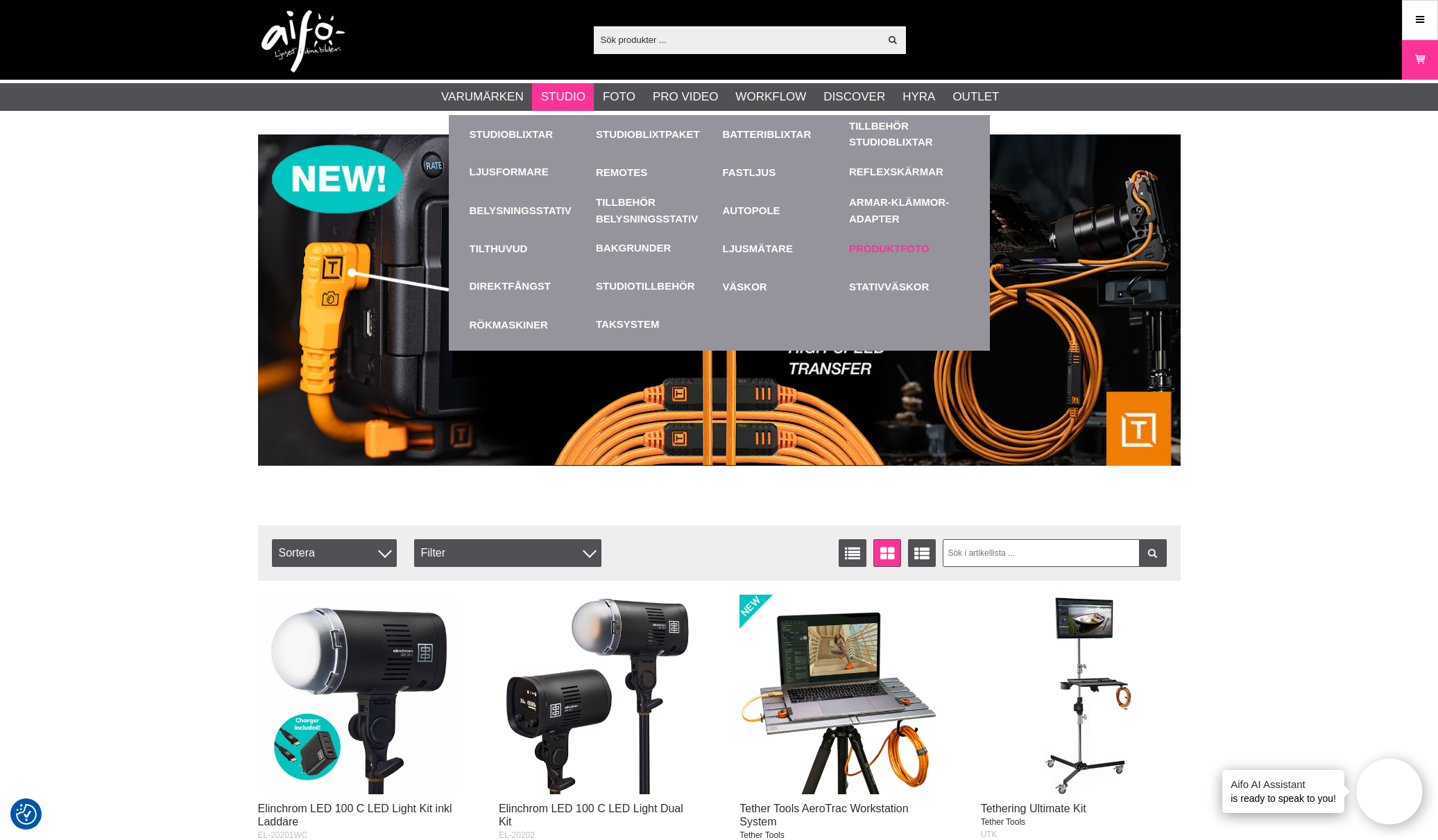
click at [892, 242] on link "Produktfoto" at bounding box center [909, 247] width 120 height 38
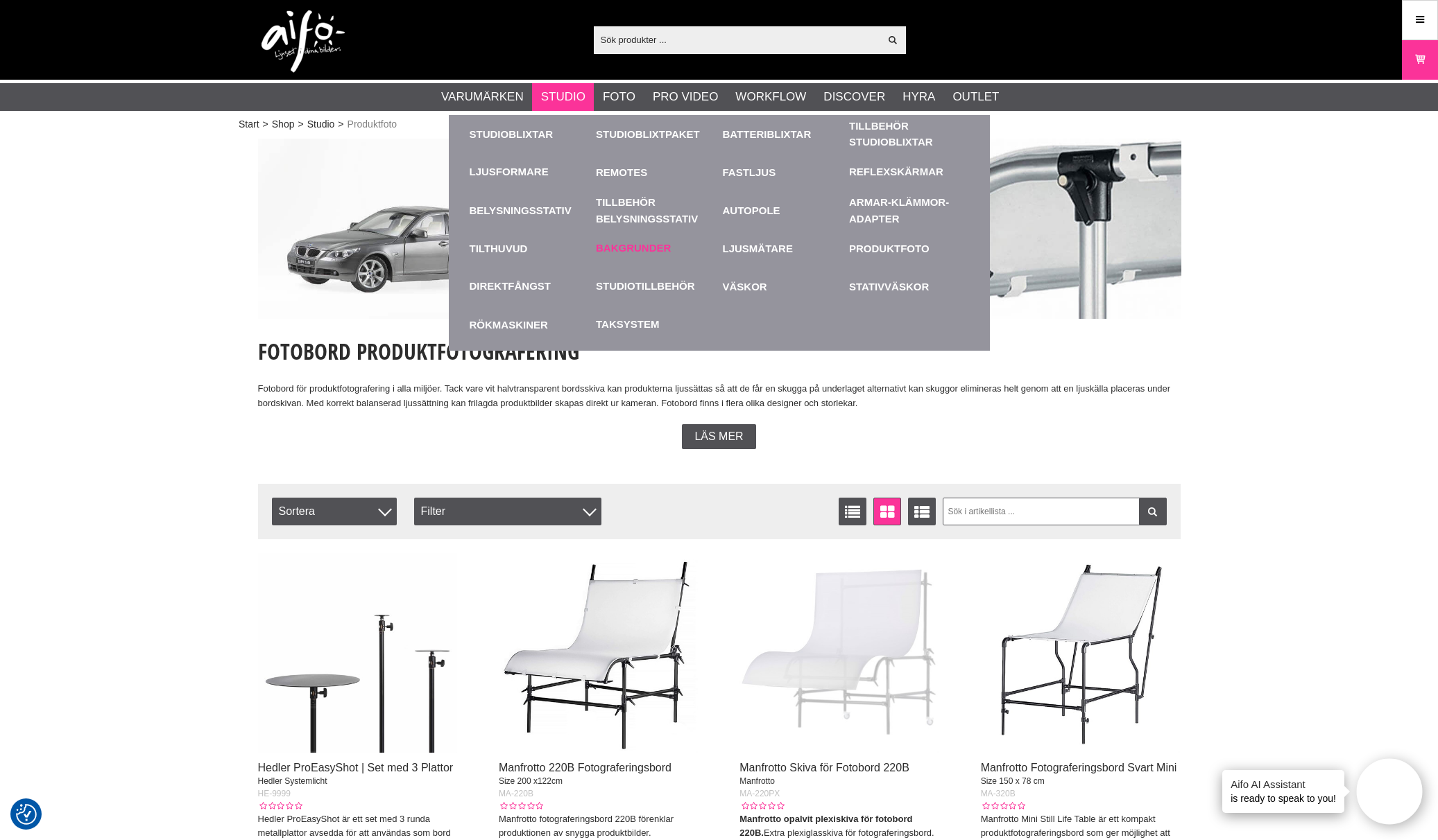
click at [614, 245] on link "Bakgrunder" at bounding box center [632, 248] width 74 height 15
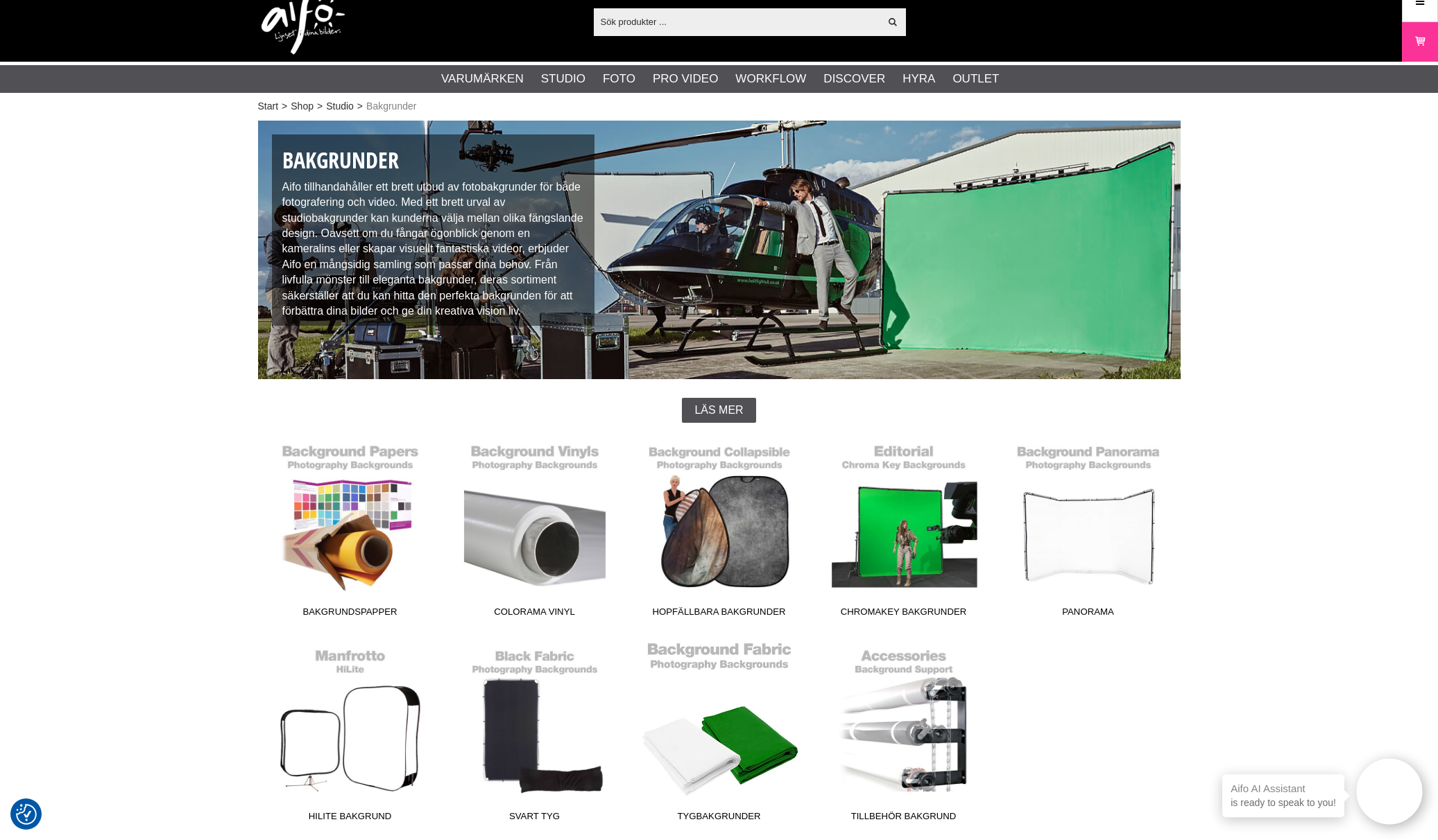
scroll to position [57, 0]
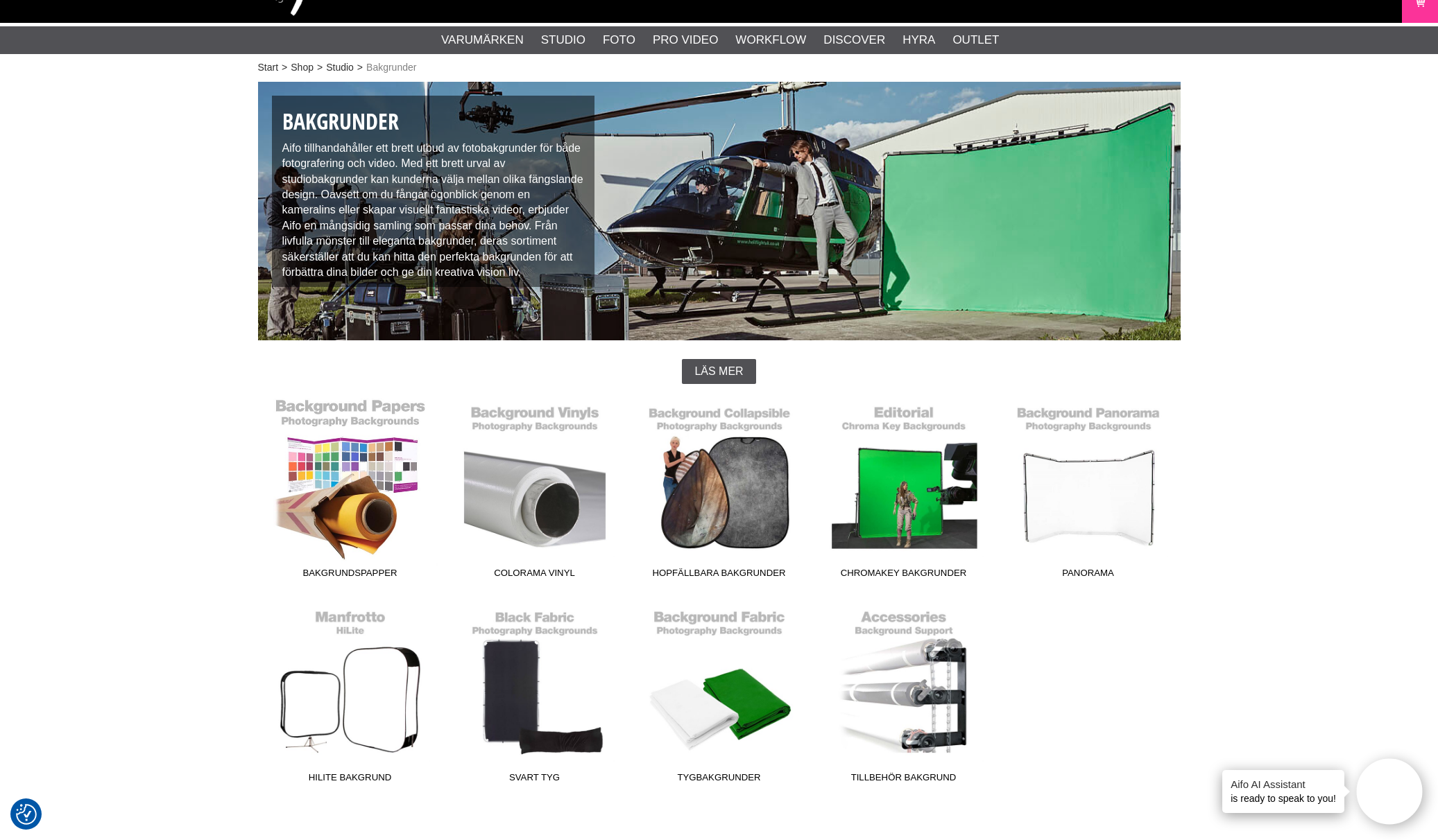
click at [392, 480] on link "Bakgrundspapper" at bounding box center [350, 492] width 185 height 188
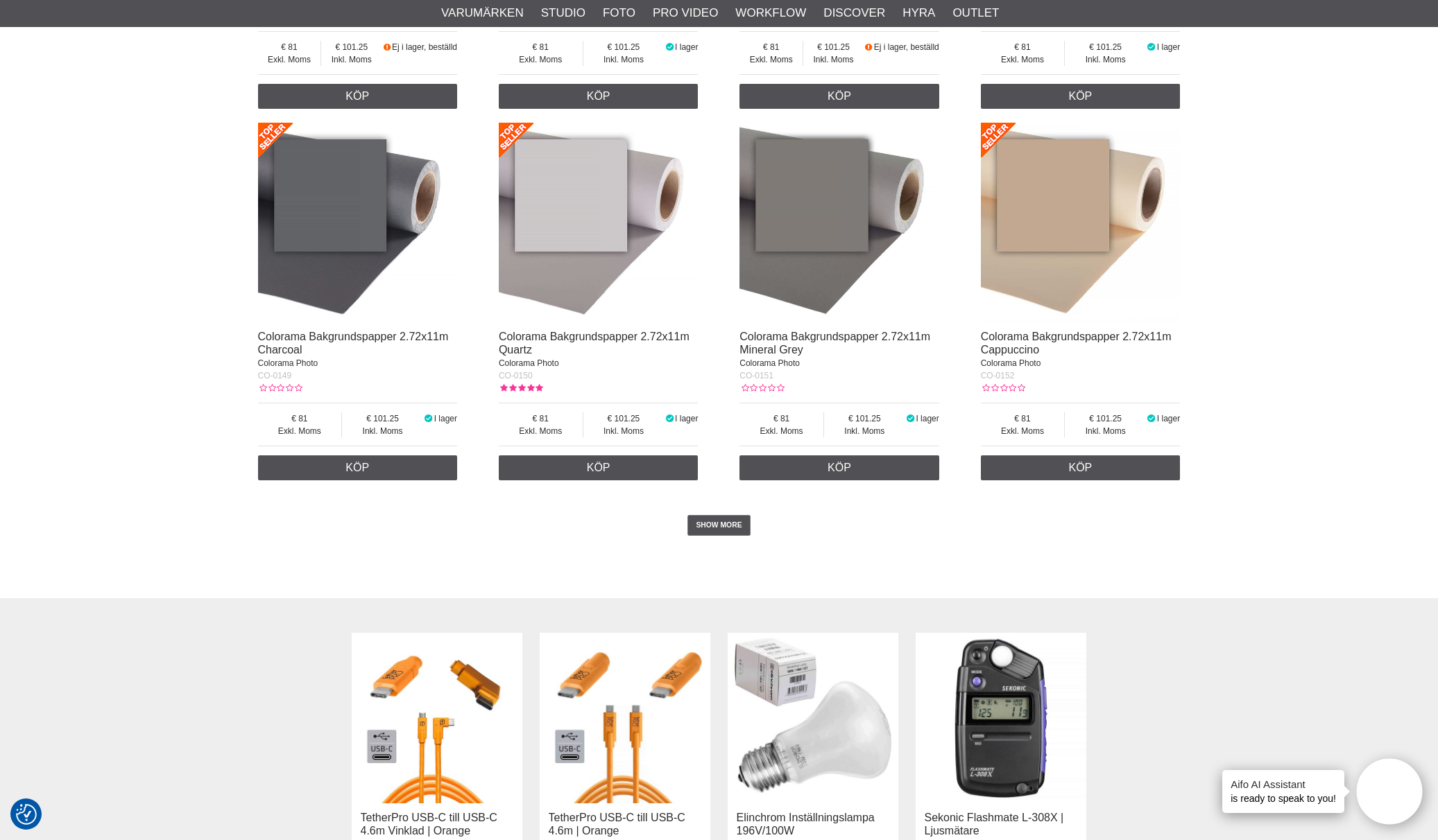
scroll to position [2833, 0]
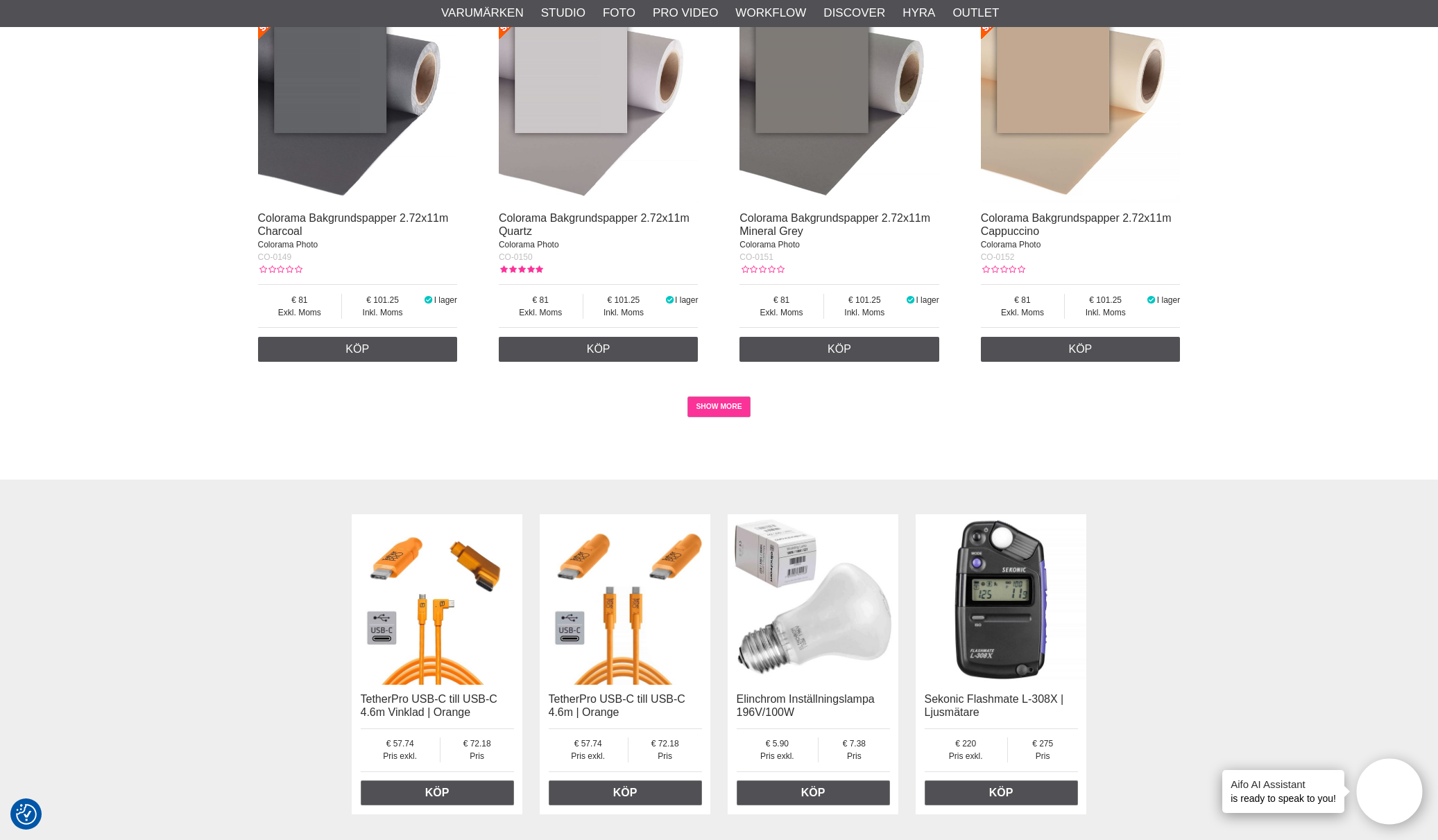
click at [705, 404] on link "SHOW MORE" at bounding box center [719, 407] width 63 height 21
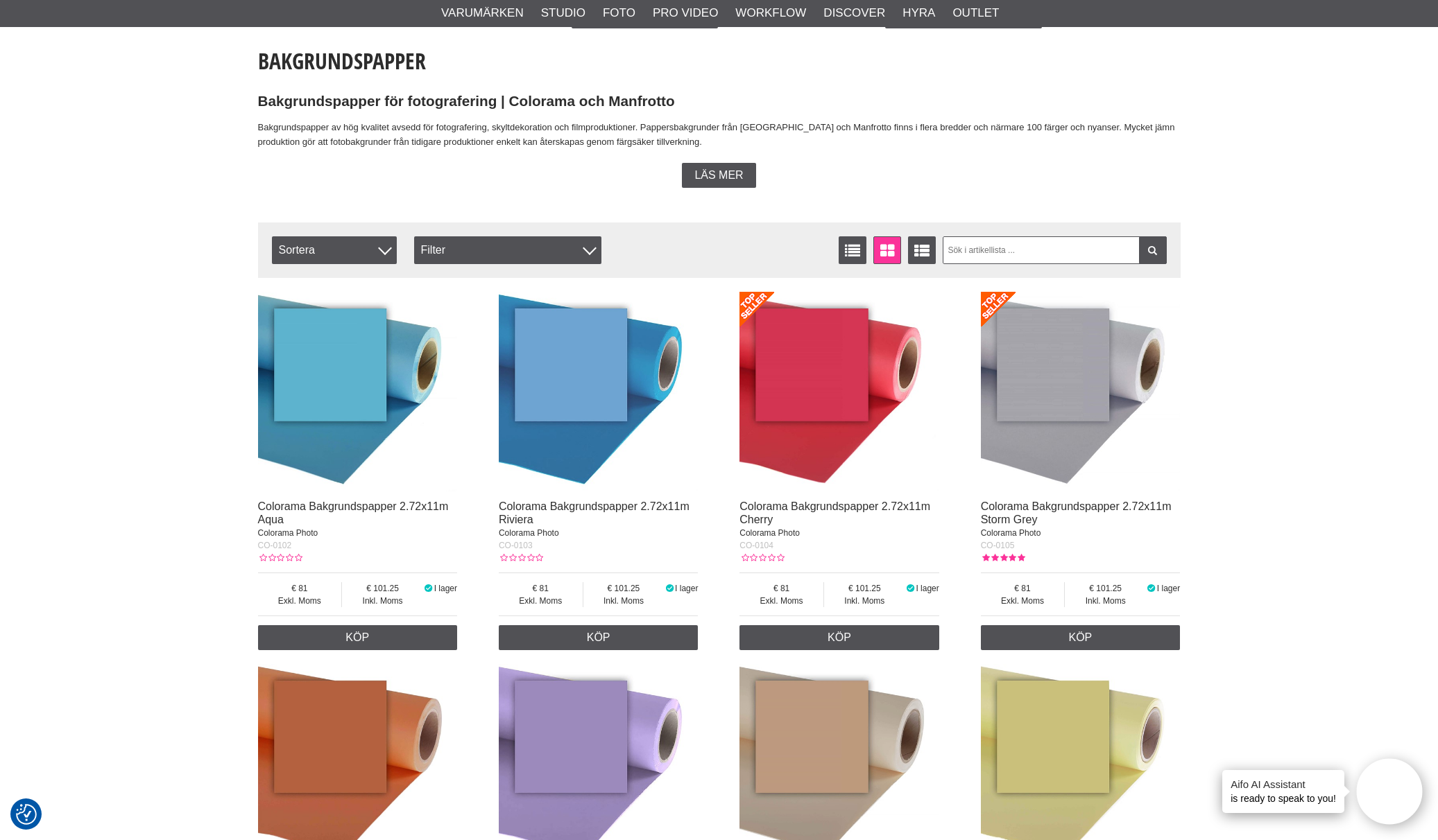
scroll to position [0, 0]
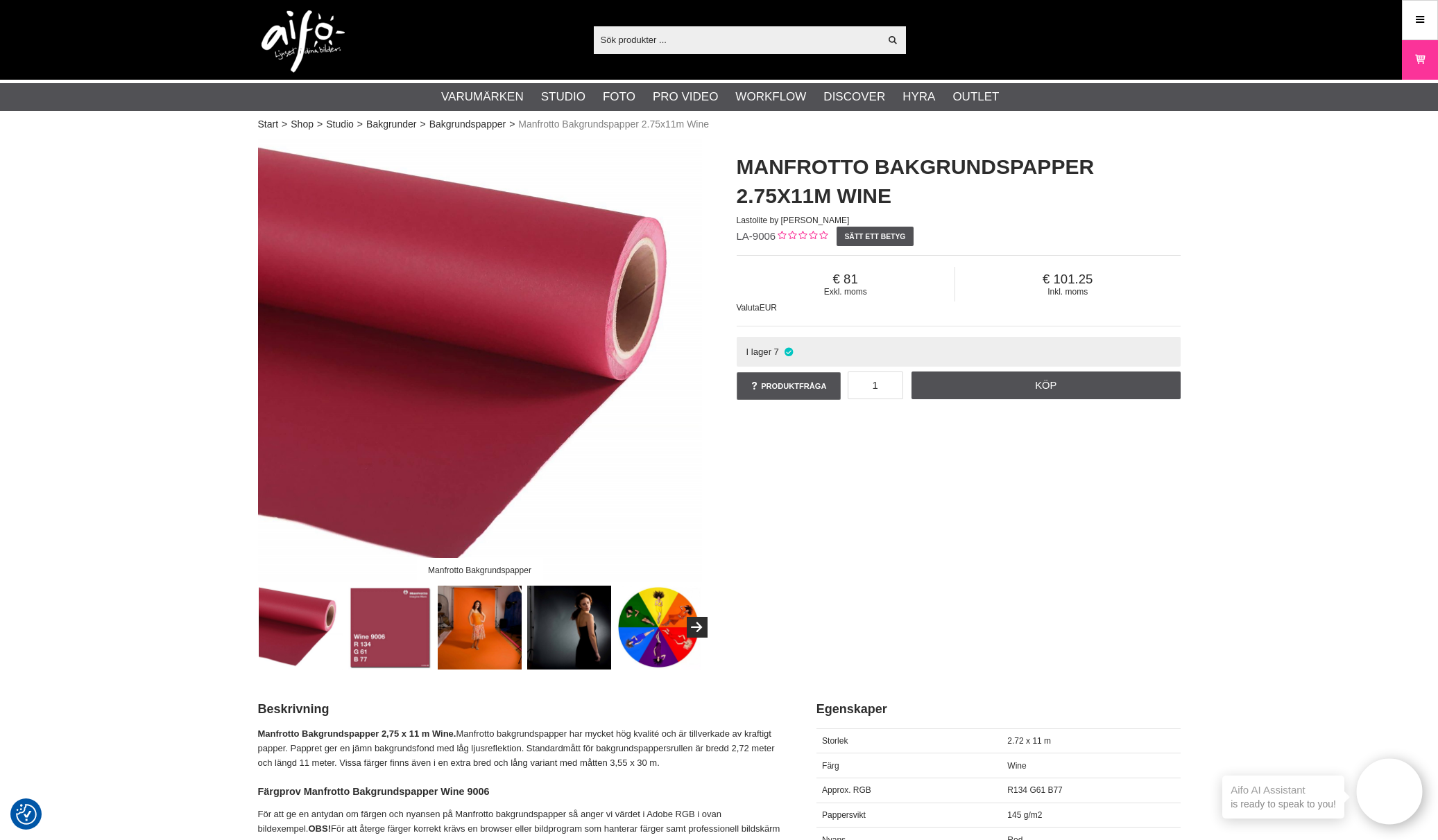
click at [394, 615] on img at bounding box center [390, 627] width 84 height 84
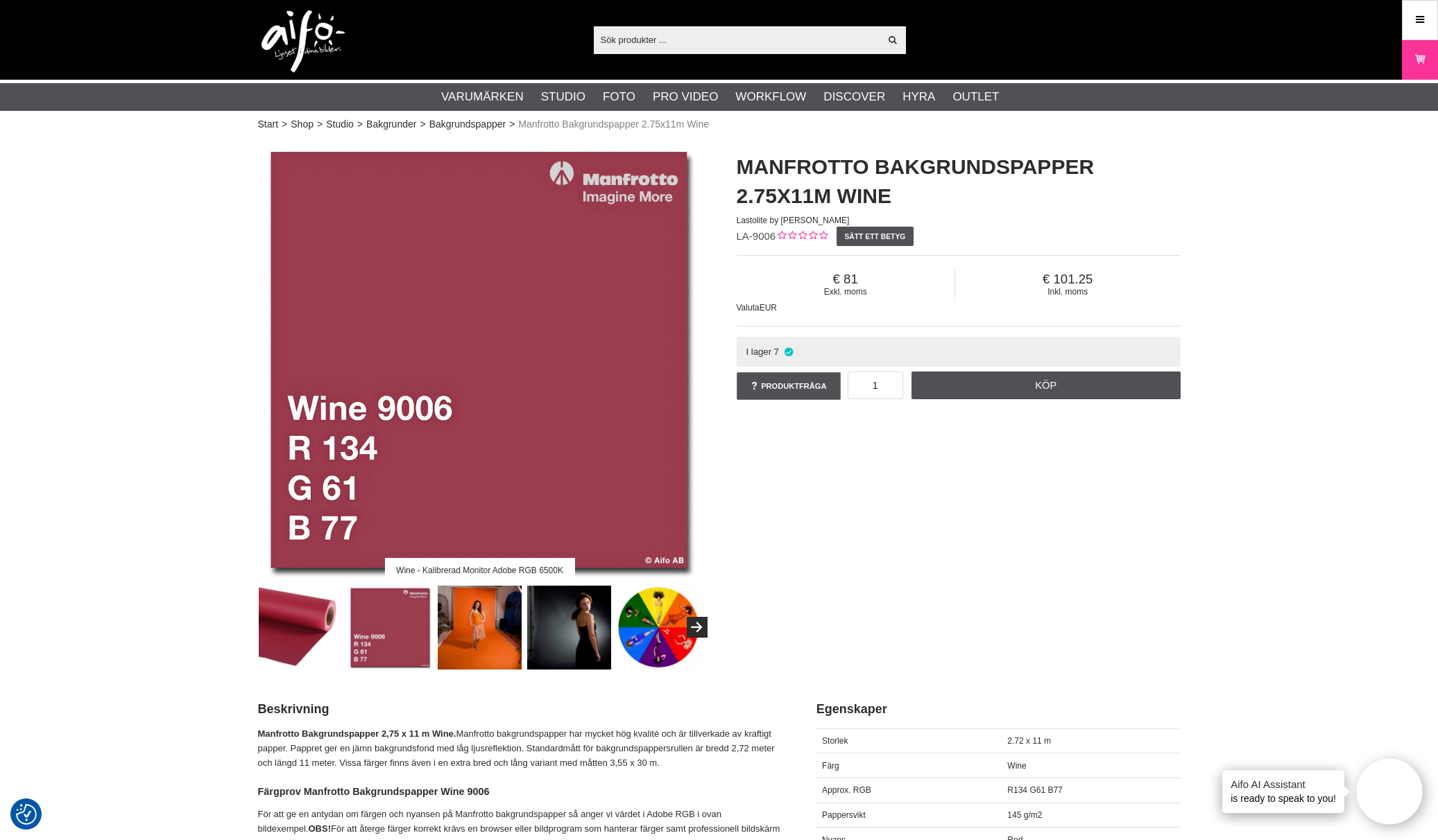
click at [282, 619] on img at bounding box center [301, 627] width 84 height 84
